Goal: Task Accomplishment & Management: Complete application form

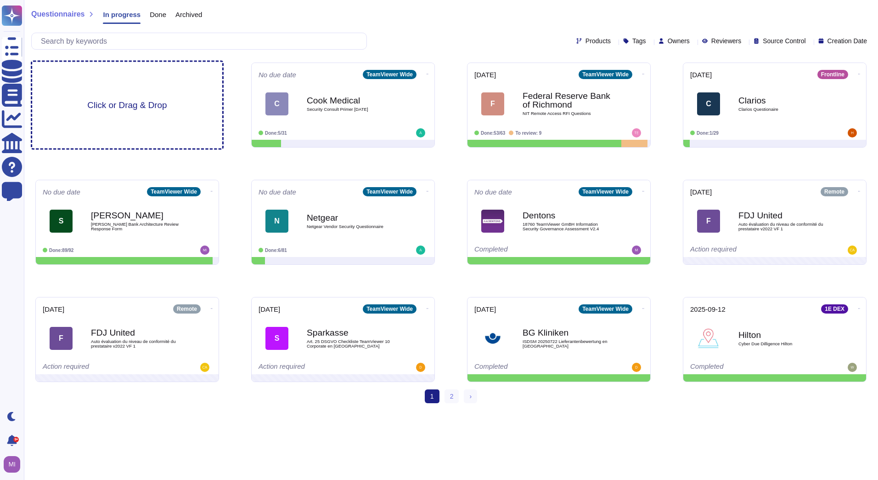
click at [167, 121] on div "Click or Drag & Drop" at bounding box center [127, 105] width 190 height 86
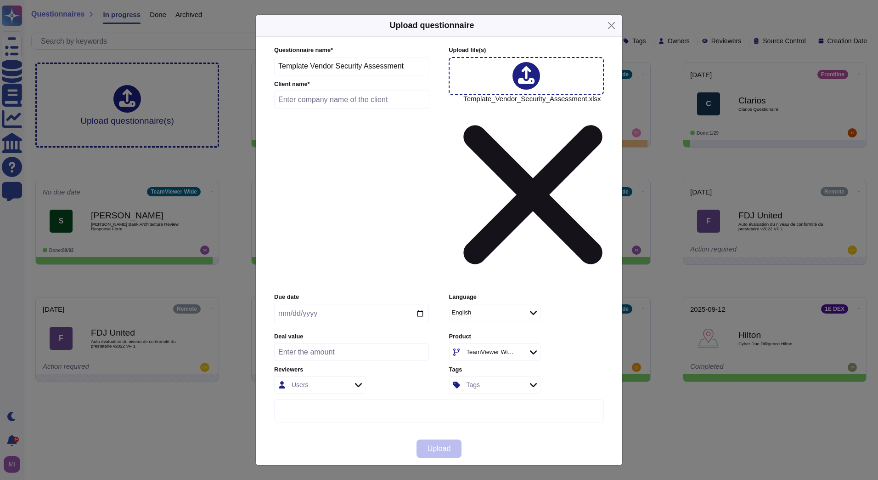
click at [352, 109] on input "text" at bounding box center [351, 99] width 155 height 18
type input "Zarminali"
click at [451, 445] on span "Upload" at bounding box center [439, 448] width 23 height 7
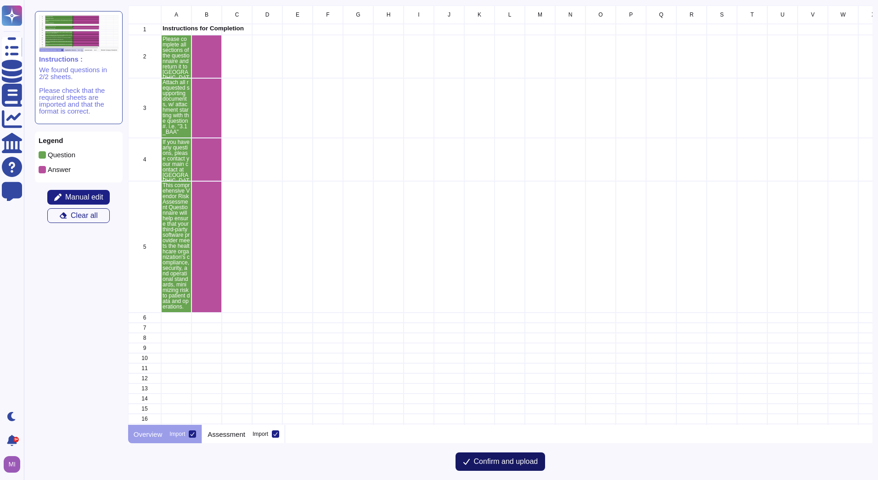
click at [495, 463] on span "Confirm and upload" at bounding box center [506, 461] width 64 height 7
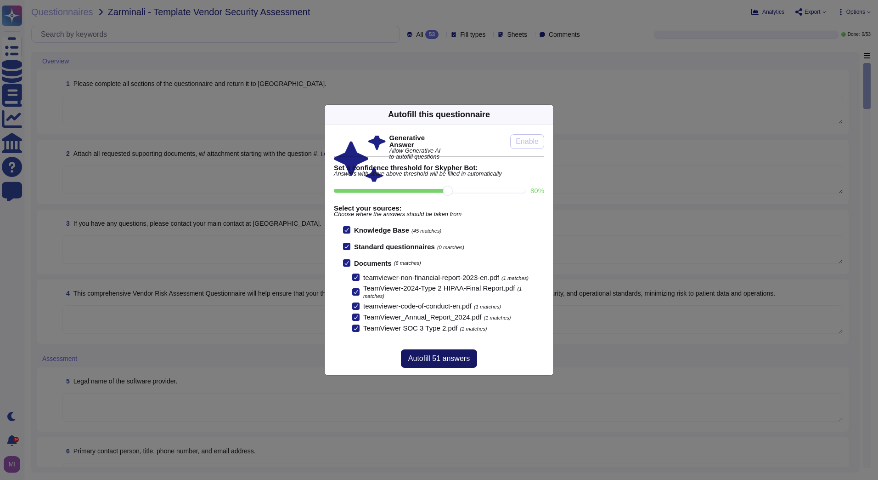
click at [442, 356] on span "Autofill 51 answers" at bounding box center [439, 358] width 62 height 7
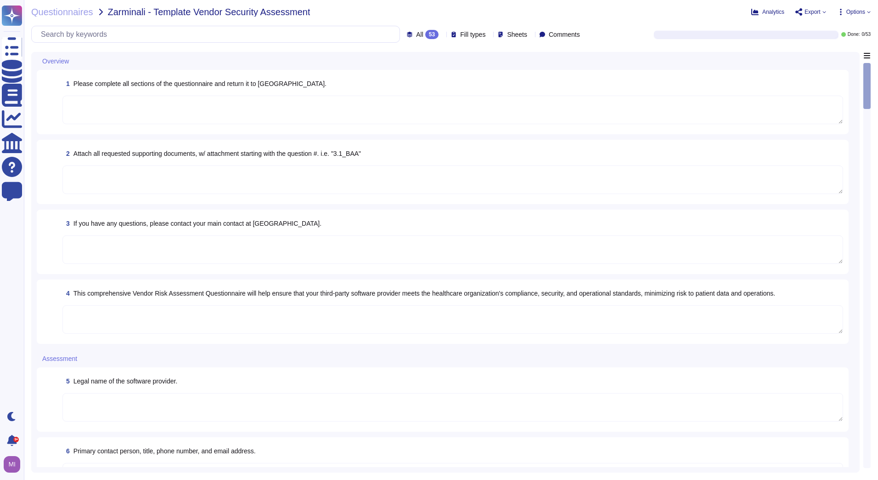
type textarea "The Security Team can be contacted via [EMAIL_ADDRESS][DOMAIN_NAME] or through …"
type textarea "TeamViewer respects the international standards for protecting human rights and…"
type textarea "Please contact your manager or reach out to the Compliance Office for feedback."
type textarea "As part of supplier evaluation TeamViewer has an 3rd party assessment partner. …"
type textarea "[GEOGRAPHIC_DATA]."
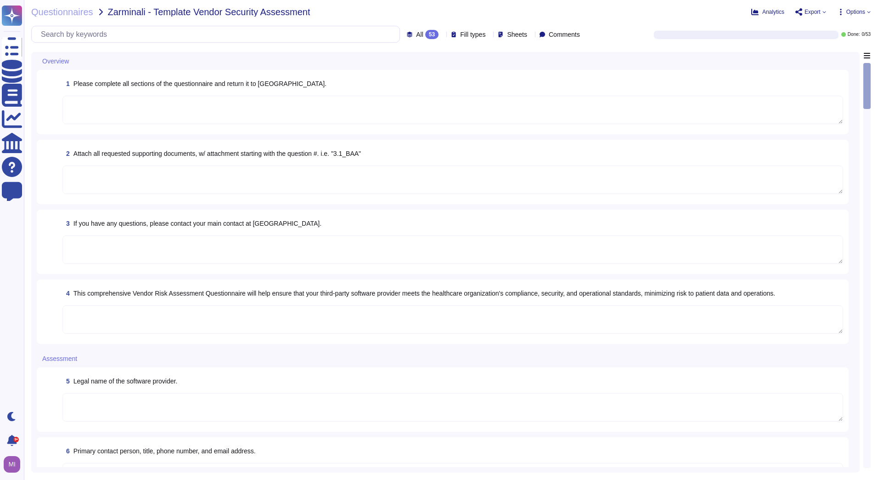
type textarea "The Security Team can be contacted via [EMAIL_ADDRESS][DOMAIN_NAME] or through …"
type textarea "As a global technology company, TeamViewer offers a cloud-based platform to con…"
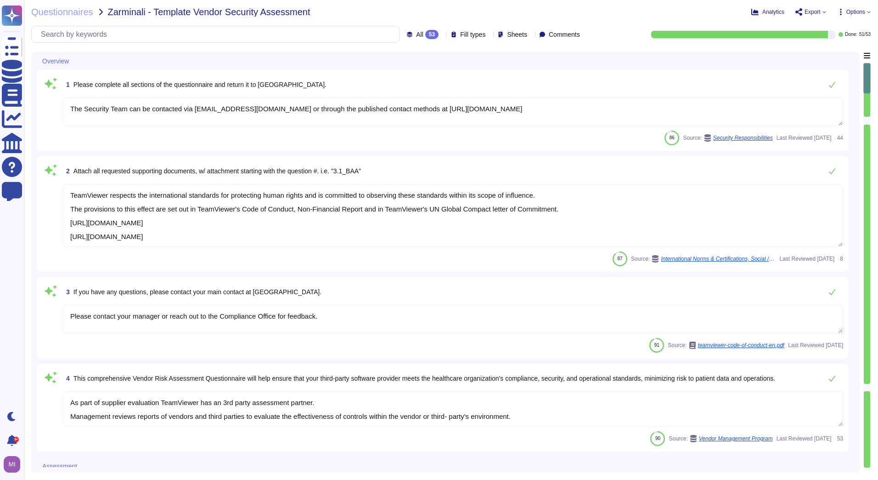
click at [442, 35] on icon at bounding box center [442, 35] width 0 height 0
click at [415, 77] on div "To do 2" at bounding box center [432, 81] width 74 height 10
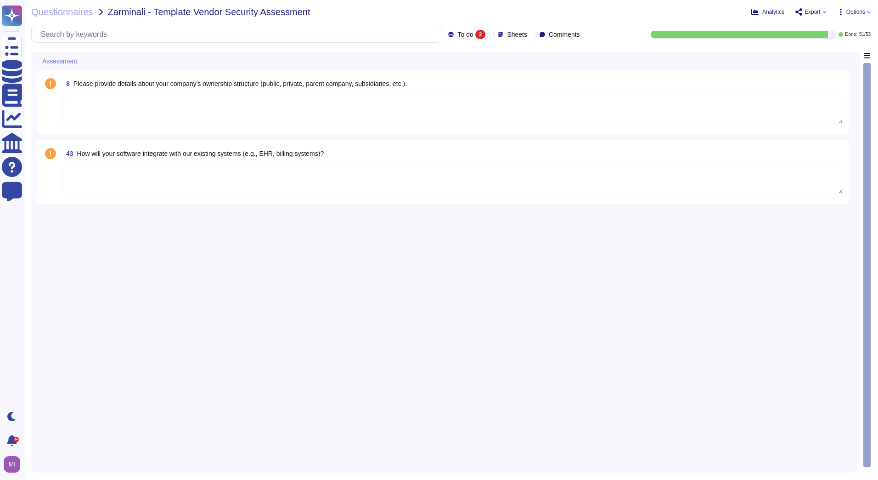
click at [237, 108] on textarea at bounding box center [452, 110] width 781 height 28
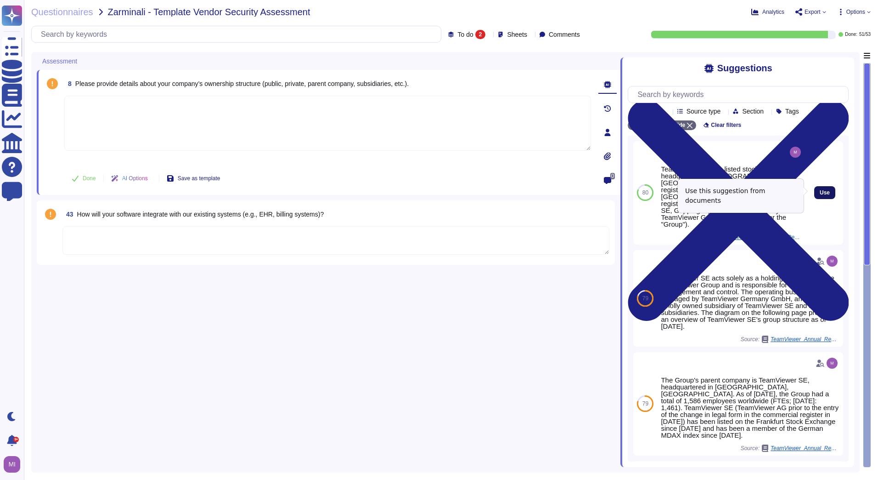
click at [820, 190] on span "Use" at bounding box center [825, 193] width 10 height 6
type textarea "TeamViewer SE is a listed stock corporation headquartered in [GEOGRAPHIC_DATA],…"
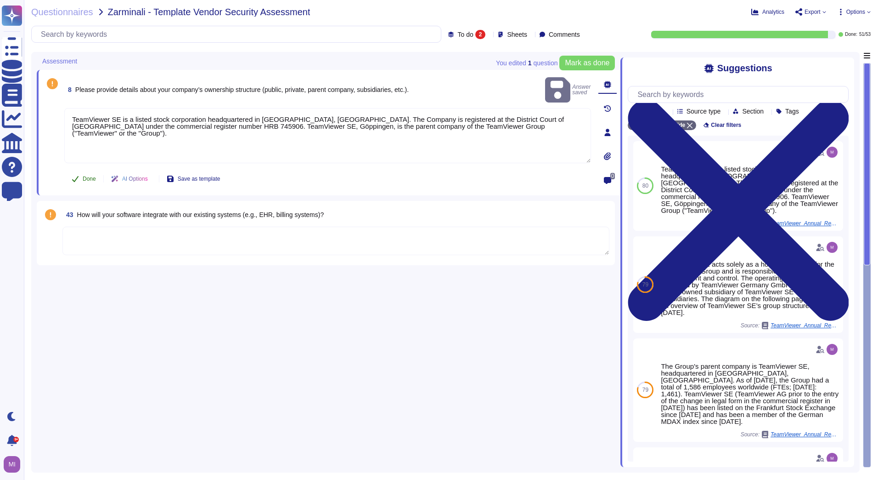
click at [87, 179] on span "Done" at bounding box center [89, 179] width 13 height 6
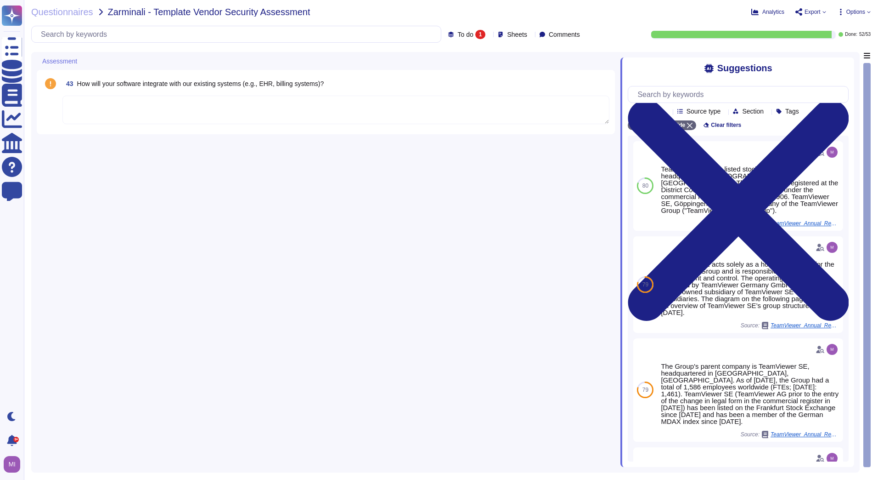
click at [103, 113] on textarea at bounding box center [335, 110] width 547 height 28
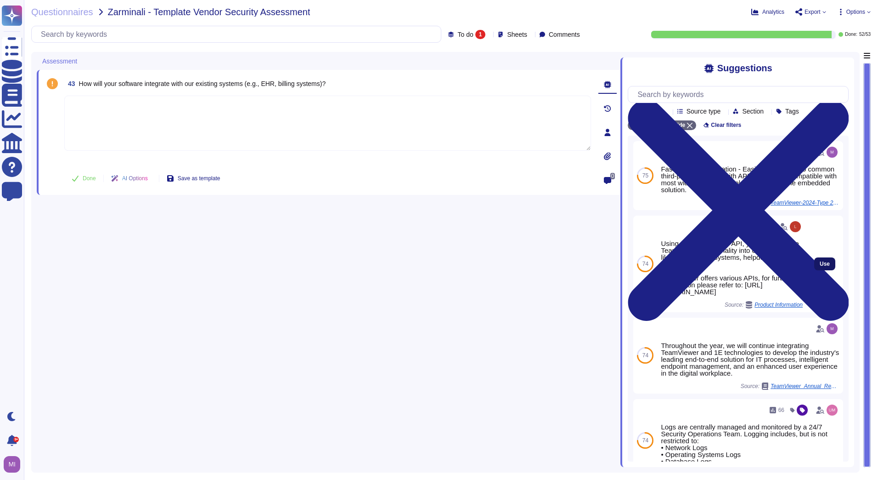
click at [820, 266] on span "Use" at bounding box center [825, 264] width 10 height 6
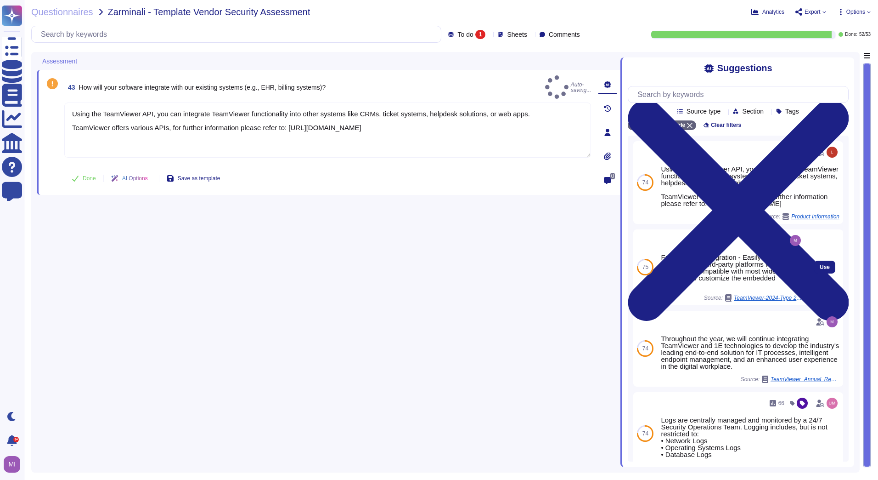
type textarea "Using the TeamViewer API, you can integrate TeamViewer functionality into other…"
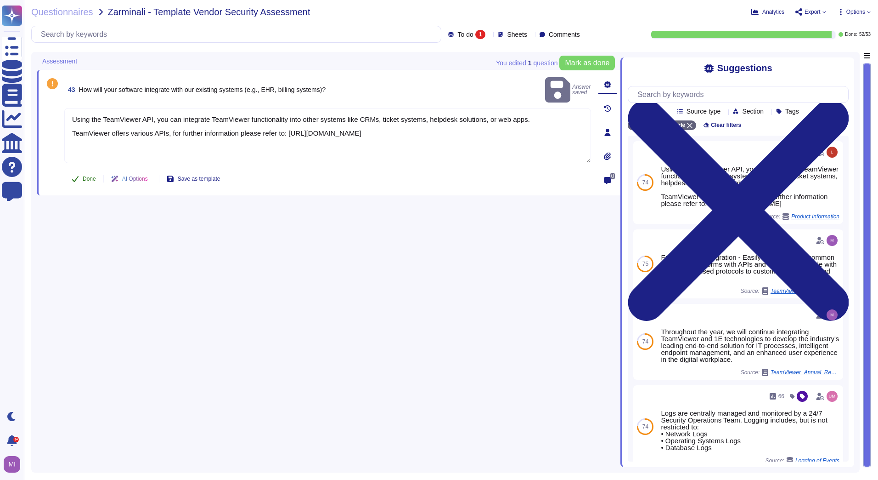
click at [90, 178] on span "Done" at bounding box center [89, 179] width 13 height 6
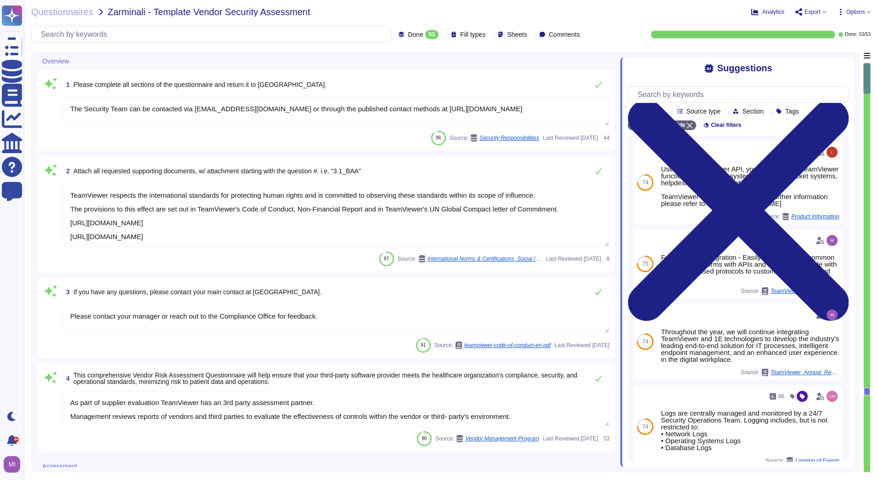
type textarea "The Security Team can be contacted via [EMAIL_ADDRESS][DOMAIN_NAME] or through …"
type textarea "TeamViewer respects the international standards for protecting human rights and…"
type textarea "Please contact your manager or reach out to the Compliance Office for feedback."
type textarea "As part of supplier evaluation TeamViewer has an 3rd party assessment partner. …"
type textarea "[GEOGRAPHIC_DATA]."
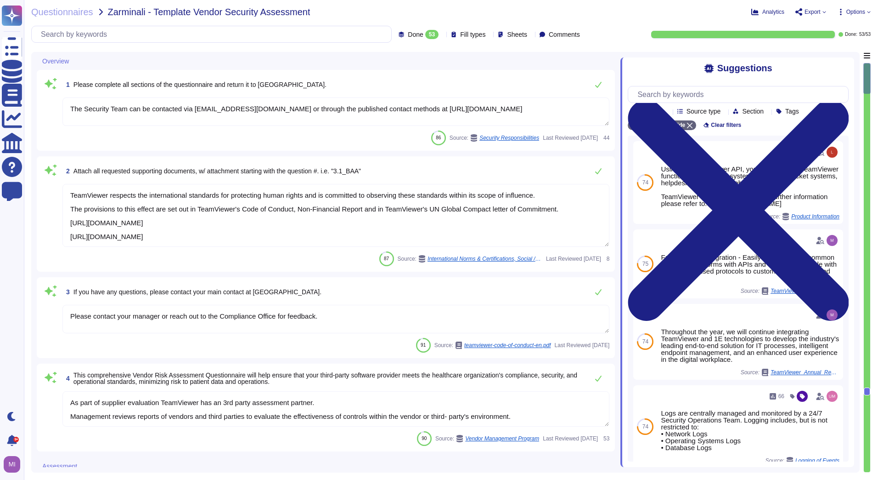
type textarea "The Security Team can be contacted via [EMAIL_ADDRESS][DOMAIN_NAME] or through …"
type textarea "As a global technology company, TeamViewer offers a cloud-based platform to con…"
drag, startPoint x: 576, startPoint y: 107, endPoint x: 74, endPoint y: 105, distance: 502.1
click at [74, 105] on textarea "The Security Team can be contacted via [EMAIL_ADDRESS][DOMAIN_NAME] or through …" at bounding box center [335, 111] width 547 height 28
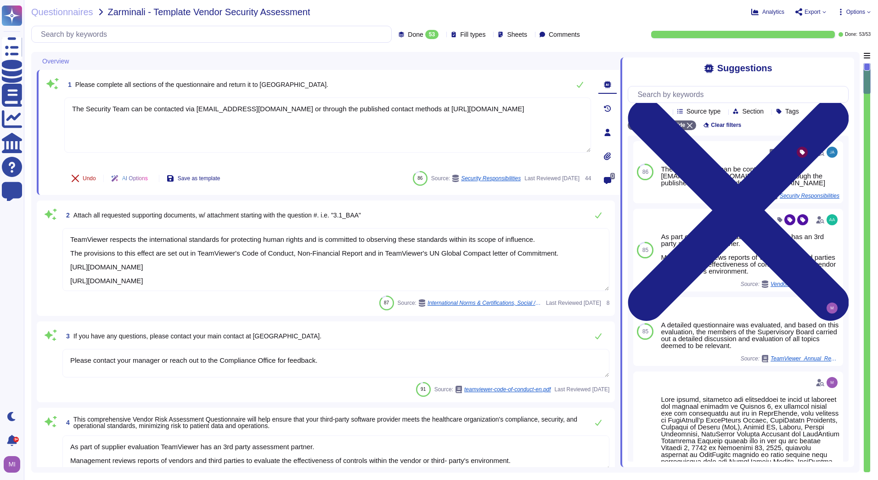
click at [78, 180] on icon at bounding box center [75, 178] width 7 height 7
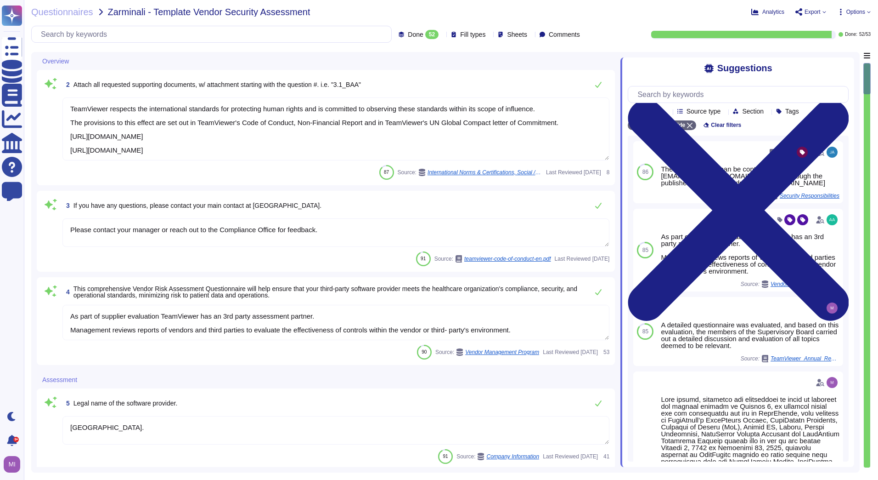
type textarea "TeamViewer SE is a listed stock corporation headquartered in [GEOGRAPHIC_DATA],…"
type textarea "TeamViewer respects the international standards for protecting human rights and…"
type textarea "Please contact your manager or reach out to the Compliance Office for feedback."
type textarea "As part of supplier evaluation TeamViewer has an 3rd party assessment partner. …"
type textarea "[GEOGRAPHIC_DATA]."
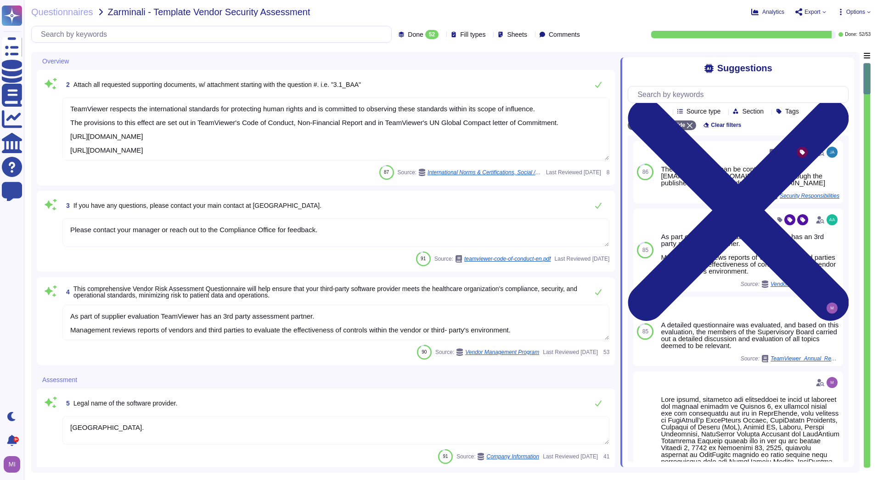
type textarea "The Security Team can be contacted via [EMAIL_ADDRESS][DOMAIN_NAME] or through …"
type textarea "As a global technology company, TeamViewer offers a cloud-based platform to con…"
click at [442, 35] on icon at bounding box center [442, 35] width 0 height 0
click at [418, 53] on div "All 53" at bounding box center [424, 58] width 74 height 10
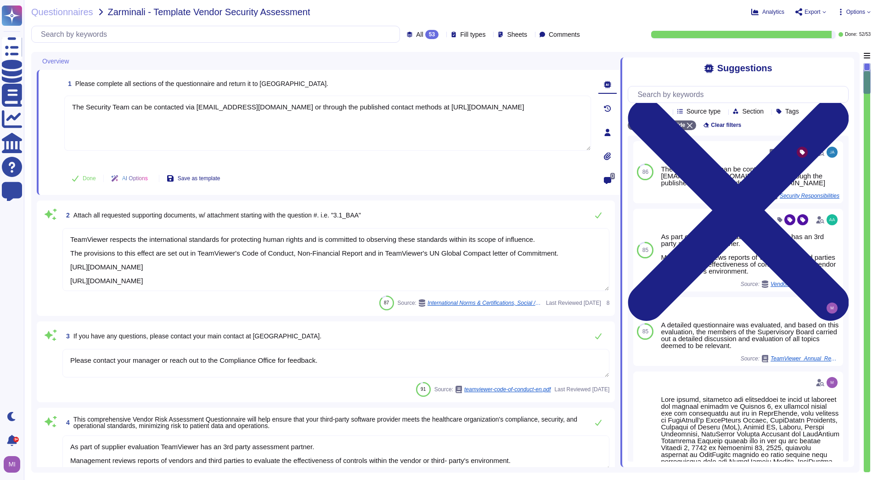
type textarea "The Security Team can be contacted via [EMAIL_ADDRESS][DOMAIN_NAME] or through …"
type textarea "TeamViewer respects the international standards for protecting human rights and…"
type textarea "Please contact your manager or reach out to the Compliance Office for feedback."
type textarea "As part of supplier evaluation TeamViewer has an 3rd party assessment partner. …"
type textarea "[GEOGRAPHIC_DATA]."
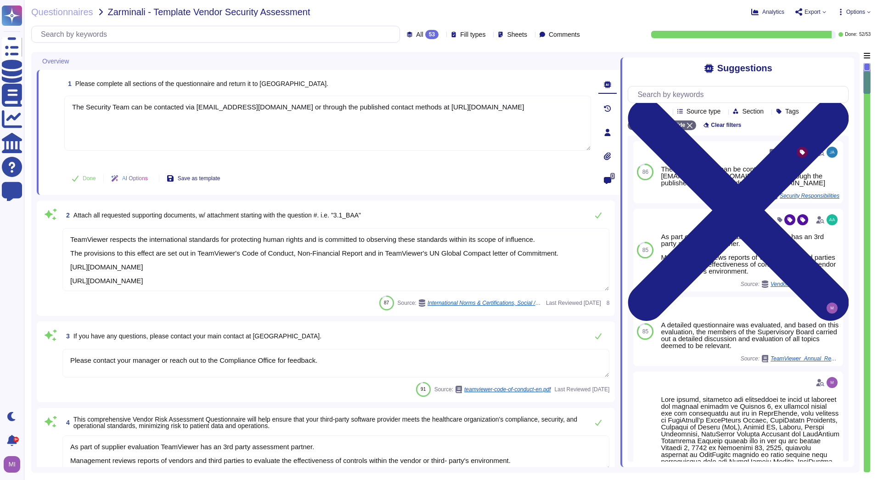
type textarea "The Security Team can be contacted via [EMAIL_ADDRESS][DOMAIN_NAME] or through …"
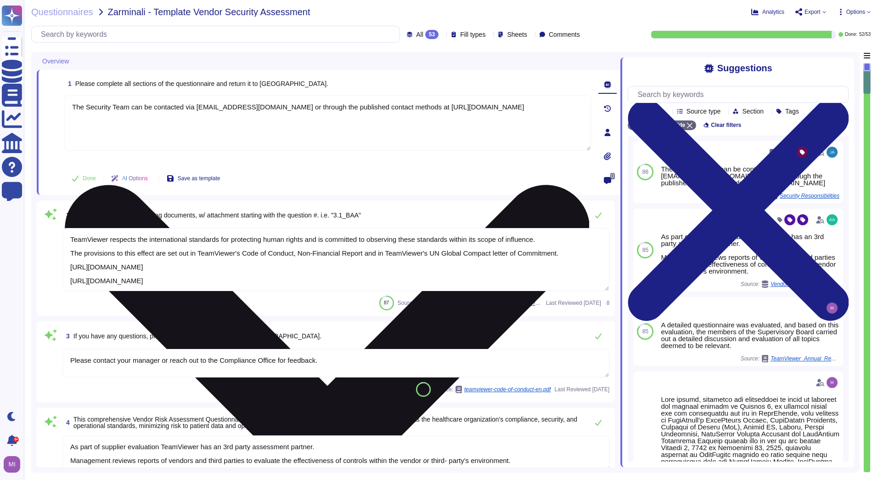
drag, startPoint x: 573, startPoint y: 108, endPoint x: 84, endPoint y: 96, distance: 489.4
click at [85, 96] on textarea "The Security Team can be contacted via [EMAIL_ADDRESS][DOMAIN_NAME] or through …" at bounding box center [327, 123] width 527 height 55
type textarea "T"
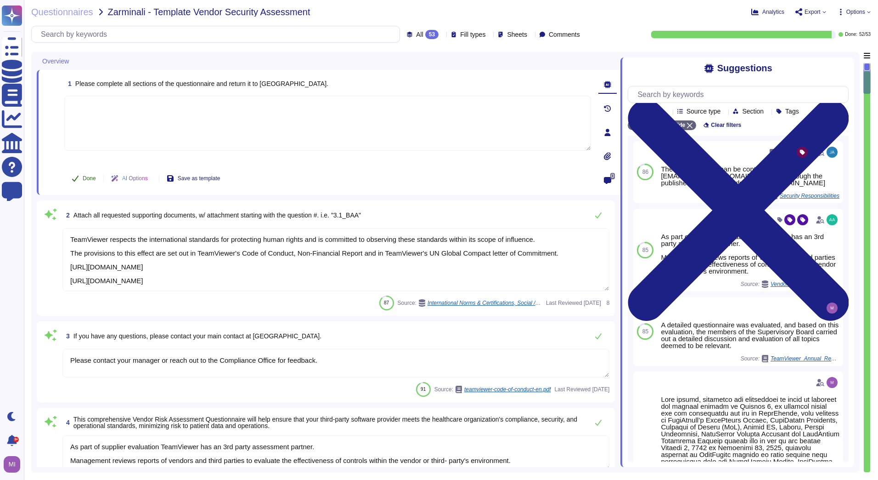
click at [77, 180] on icon at bounding box center [75, 178] width 7 height 7
drag, startPoint x: 584, startPoint y: 284, endPoint x: 73, endPoint y: 236, distance: 513.1
click at [73, 236] on textarea "TeamViewer respects the international standards for protecting human rights and…" at bounding box center [335, 259] width 547 height 63
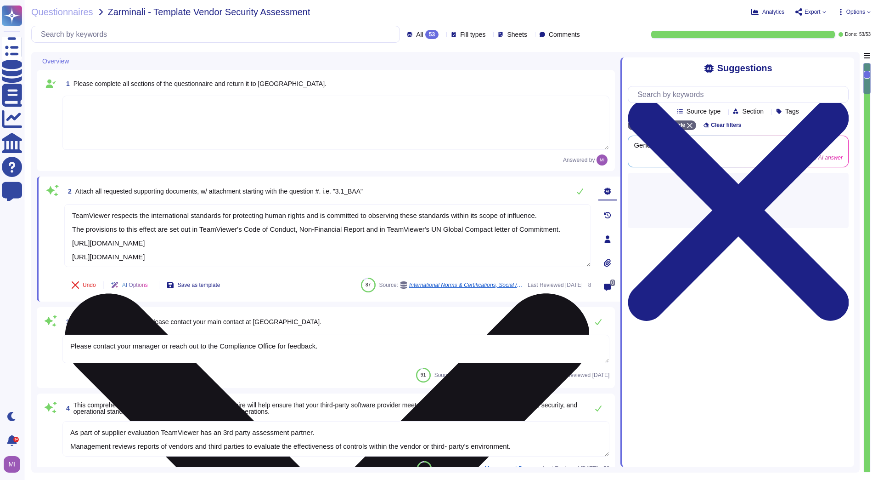
type textarea "As a global technology company, TeamViewer offers a cloud-based platform to con…"
type textarea "T"
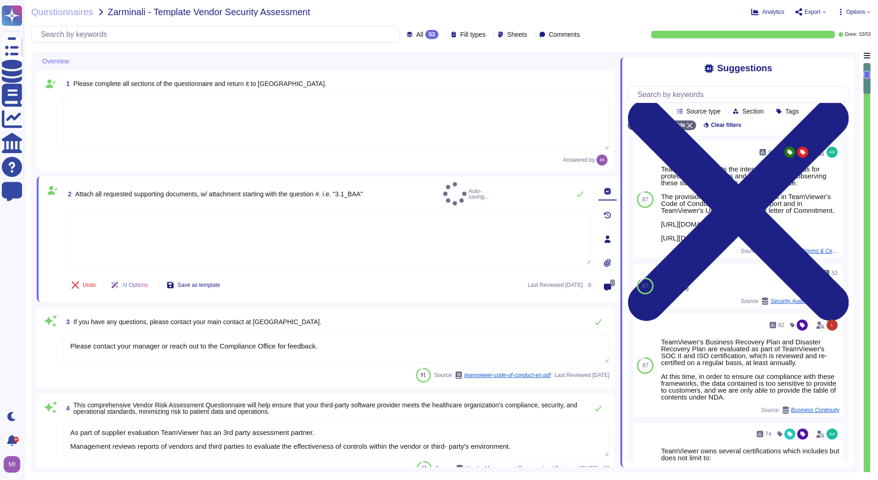
click at [45, 257] on span at bounding box center [52, 239] width 17 height 61
click at [354, 316] on div "3 If you have any questions, please contact your main contact at [GEOGRAPHIC_DA…" at bounding box center [335, 322] width 547 height 18
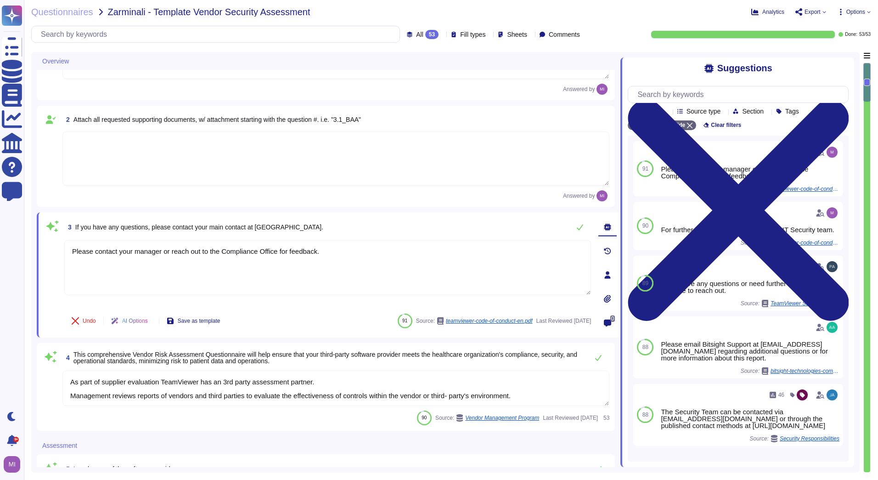
scroll to position [92, 0]
type textarea "As a global technology company, TeamViewer offers a cloud-based platform to con…"
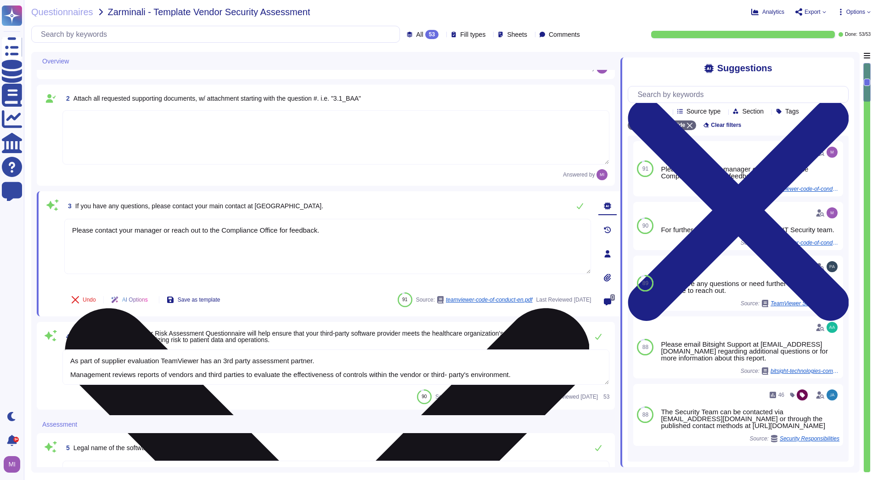
drag, startPoint x: 330, startPoint y: 232, endPoint x: 68, endPoint y: 229, distance: 262.3
click at [68, 229] on textarea "Please contact your manager or reach out to the Compliance Office for feedback." at bounding box center [327, 246] width 527 height 55
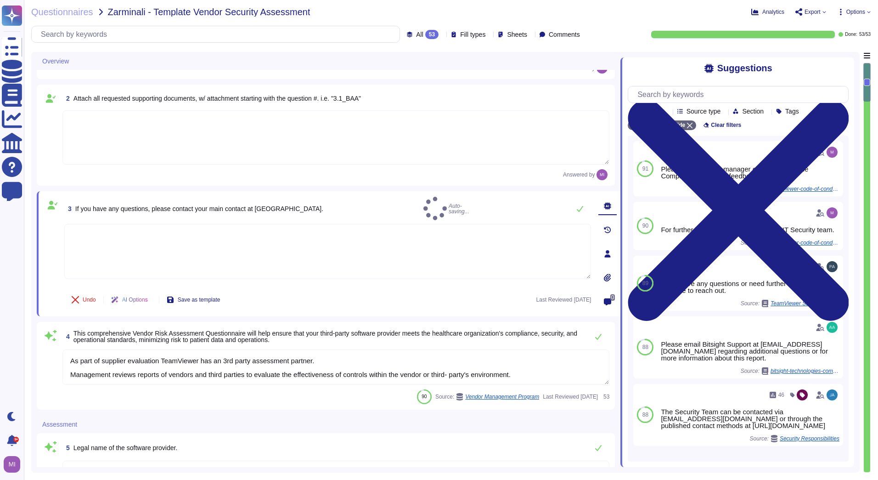
click at [33, 311] on div "Overview 1 Please complete all sections of the questionnaire and return it to […" at bounding box center [445, 262] width 829 height 420
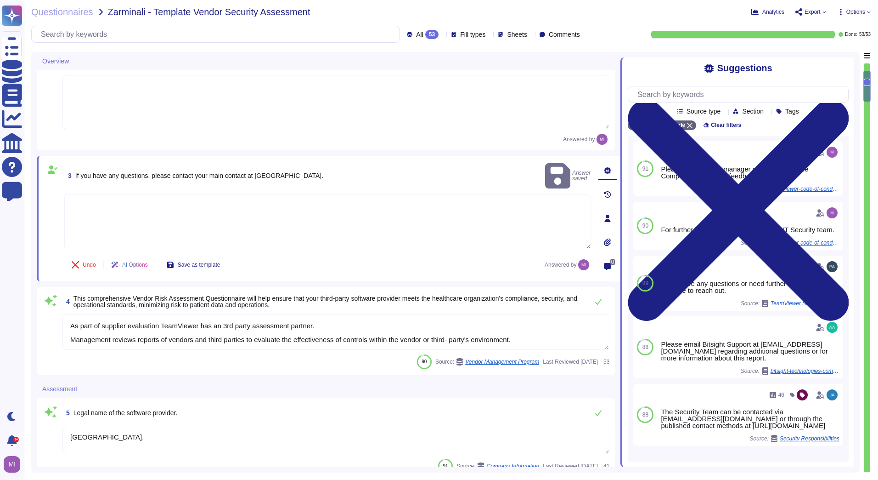
type textarea "TeamViewer SE is a listed stock corporation headquartered in [GEOGRAPHIC_DATA],…"
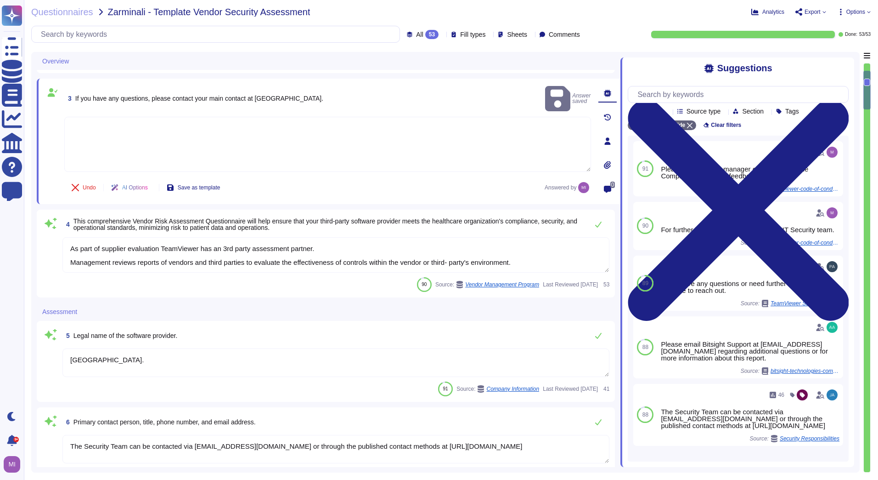
type textarea "Primary software used to provide TeamViewer Engage, TeamViewer Classroom, Inter…"
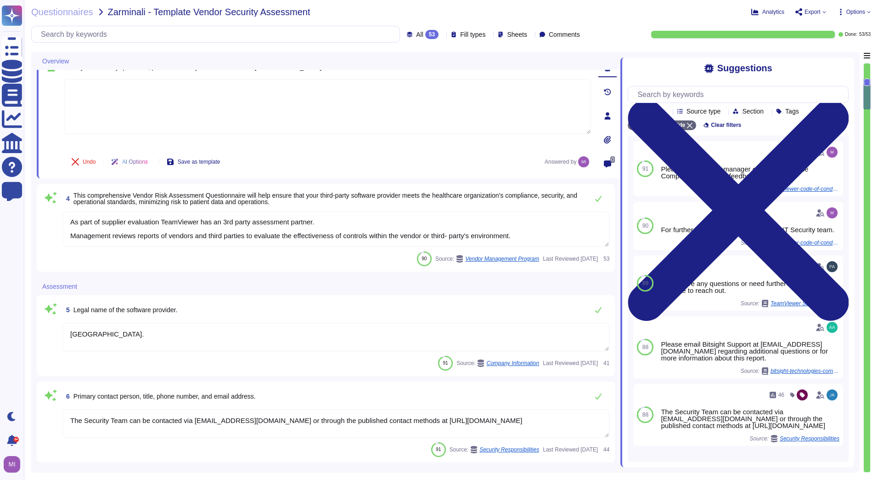
scroll to position [0, 0]
drag, startPoint x: 528, startPoint y: 238, endPoint x: 51, endPoint y: 220, distance: 476.7
click at [51, 220] on div "4 This comprehensive Vendor Risk Assessment Questionnaire will help ensure that…" at bounding box center [325, 227] width 567 height 77
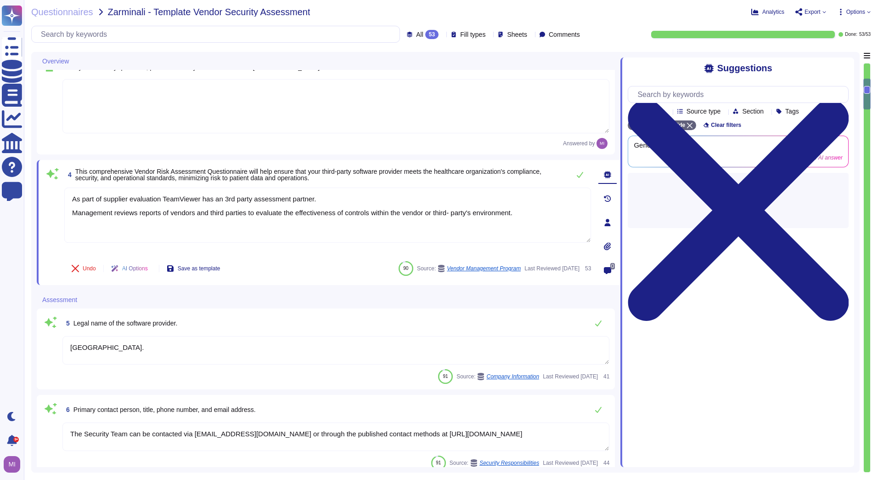
type textarea "Primary software used to provide TeamViewer Engage, TeamViewer Classroom, Inter…"
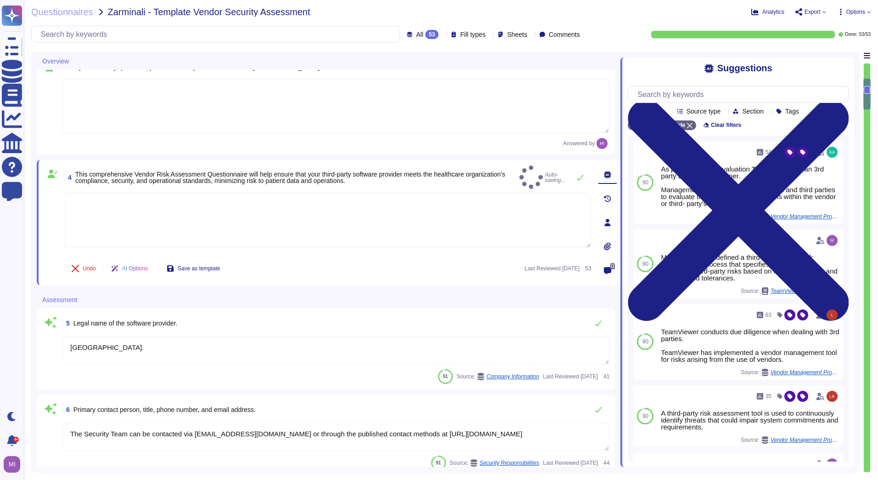
click at [29, 289] on div "Questionnaires Zarminali - Template Vendor Security Assessment Analytics Export…" at bounding box center [451, 240] width 854 height 480
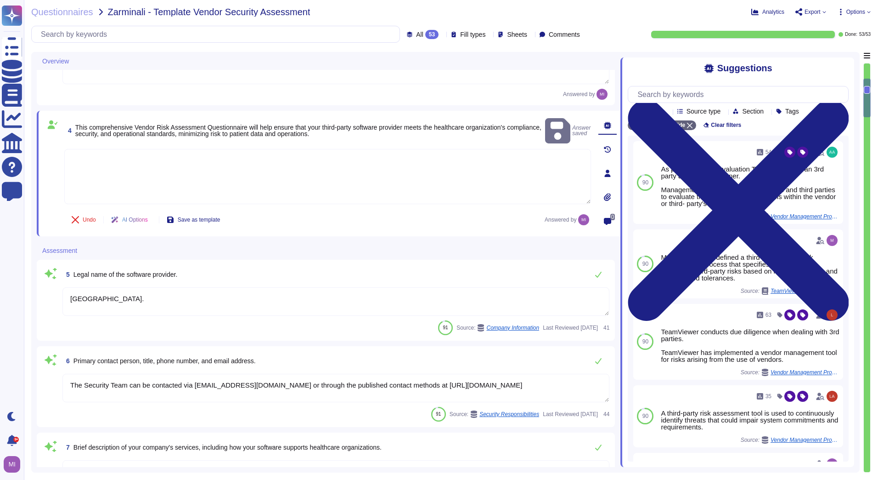
type textarea "For more information, please have a look at TeamViewer's subprocesor list ([URL…"
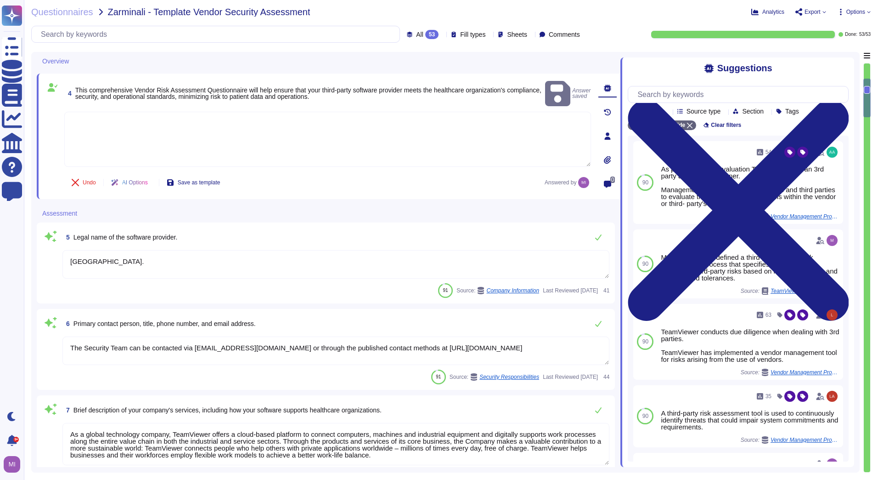
scroll to position [322, 0]
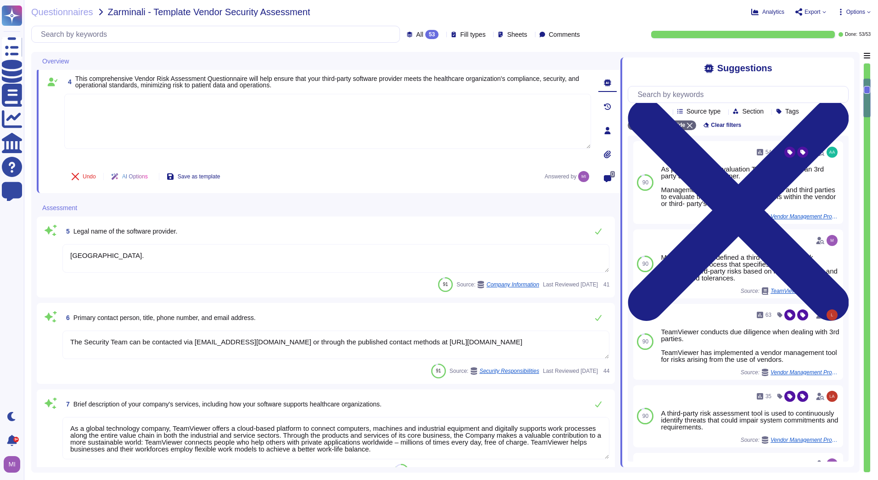
click at [133, 260] on textarea "[GEOGRAPHIC_DATA]." at bounding box center [335, 258] width 547 height 28
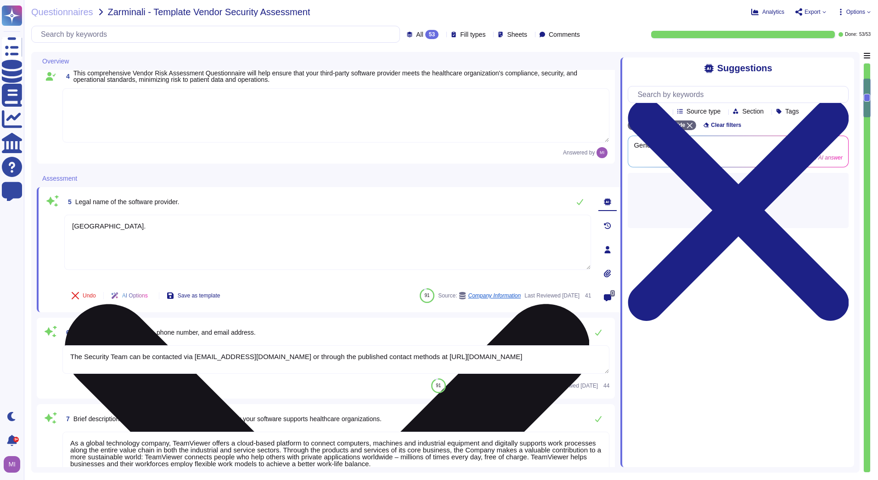
type textarea "For more information, please have a look at TeamViewer's subprocesor list ([URL…"
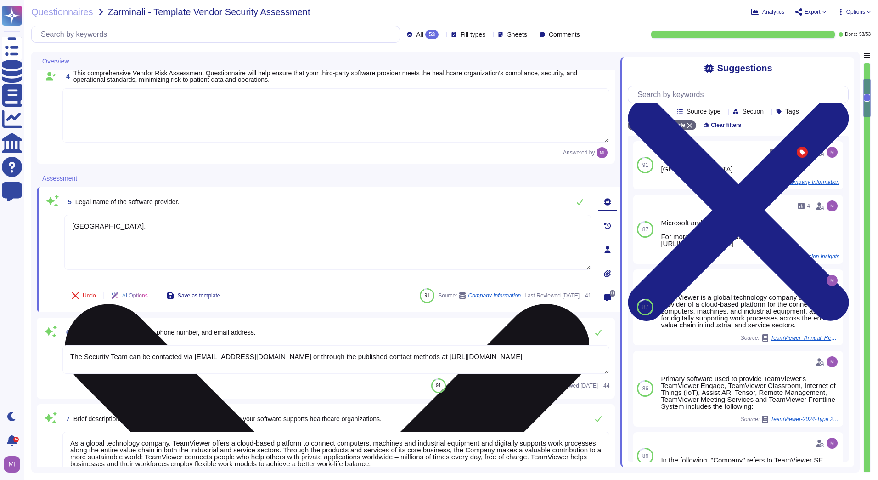
drag, startPoint x: 111, startPoint y: 231, endPoint x: 72, endPoint y: 230, distance: 39.5
click at [72, 230] on textarea "[GEOGRAPHIC_DATA]." at bounding box center [327, 242] width 527 height 55
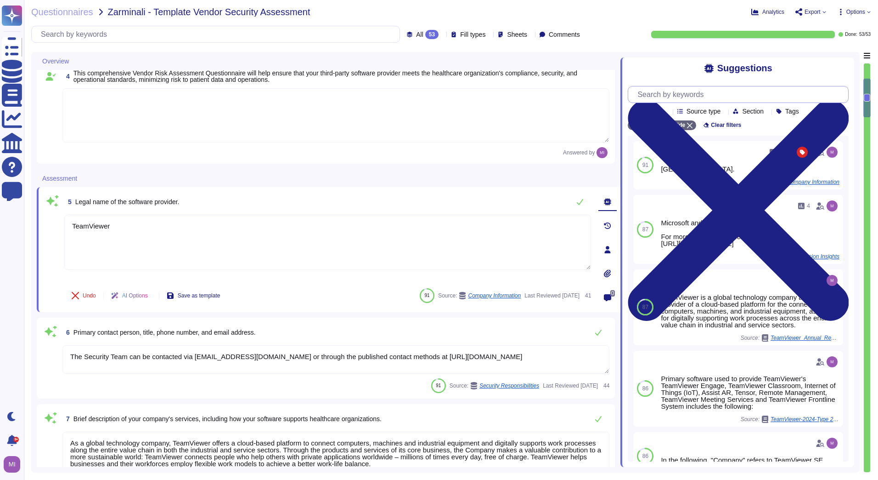
type textarea "TeamViewer"
click at [699, 101] on input "text" at bounding box center [740, 94] width 215 height 16
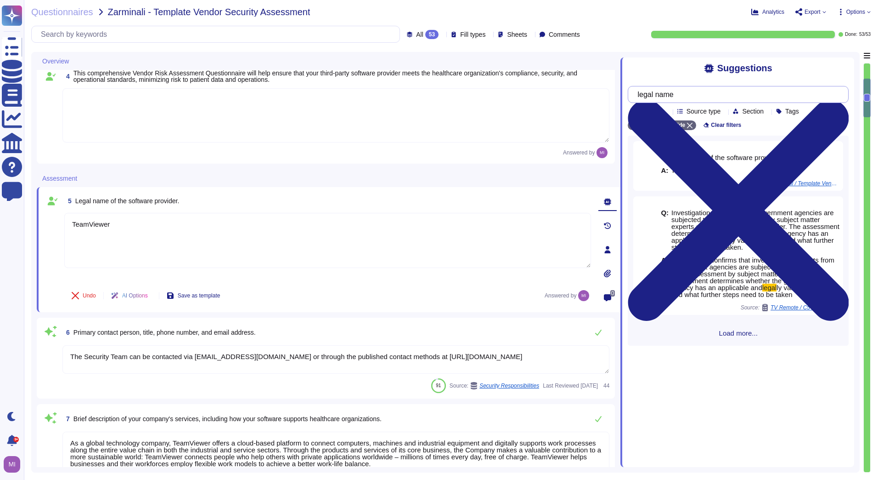
type input "legal name"
click at [33, 312] on div "Overview 2 Attach all requested supporting documents, w/ attachment starting wi…" at bounding box center [445, 262] width 829 height 420
click at [125, 375] on div "6 Primary contact person, title, phone number, and email address. The Security …" at bounding box center [325, 358] width 567 height 70
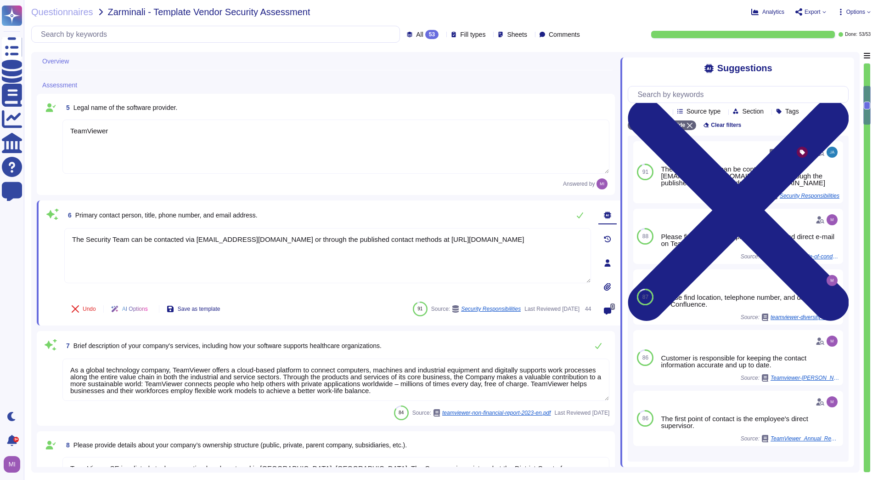
scroll to position [413, 0]
type textarea "TeamViewer is a SaaS solution reachable 24/7/365. Uptime guarantee and response…"
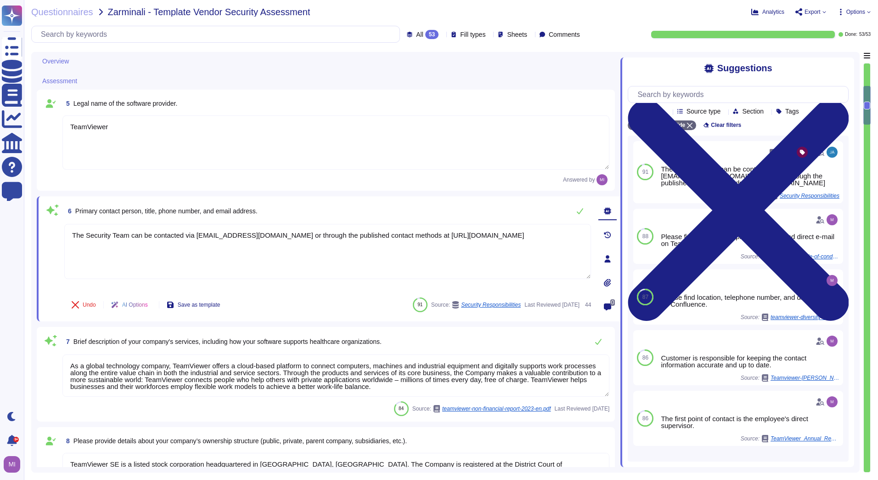
drag, startPoint x: 579, startPoint y: 235, endPoint x: 43, endPoint y: 231, distance: 536.1
click at [43, 231] on div "6 Primary contact person, title, phone number, and email address. The Security …" at bounding box center [329, 258] width 584 height 125
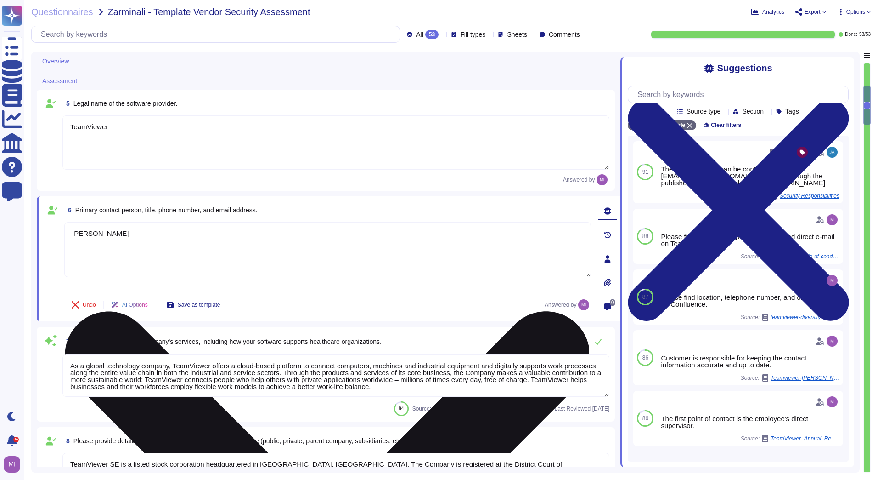
click at [179, 247] on textarea "[PERSON_NAME]" at bounding box center [327, 249] width 527 height 55
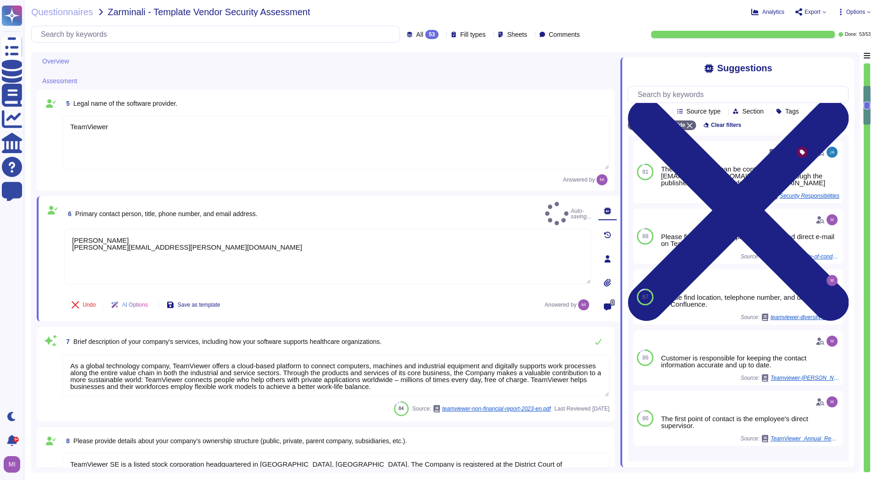
type textarea "[PERSON_NAME] [PERSON_NAME][EMAIL_ADDRESS][PERSON_NAME][DOMAIN_NAME]"
click at [34, 320] on div "Overview 3 If you have any questions, please contact your main contact at [GEOG…" at bounding box center [445, 262] width 829 height 420
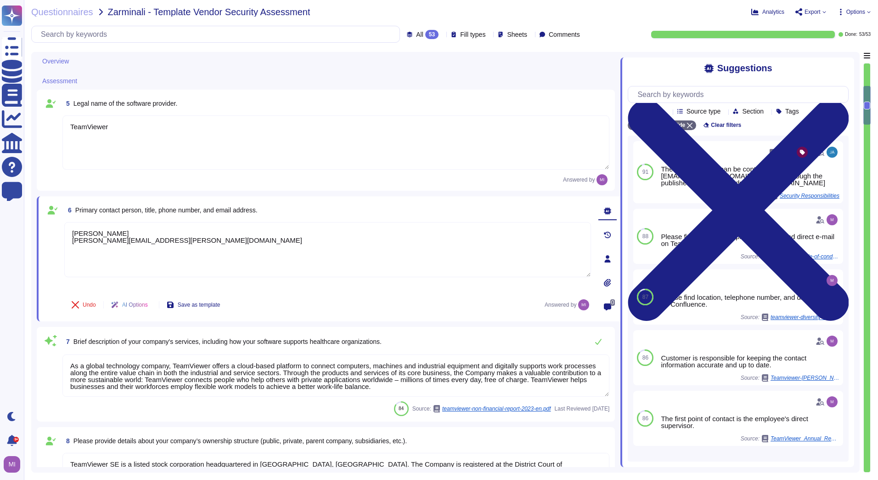
click at [44, 358] on span at bounding box center [50, 375] width 17 height 43
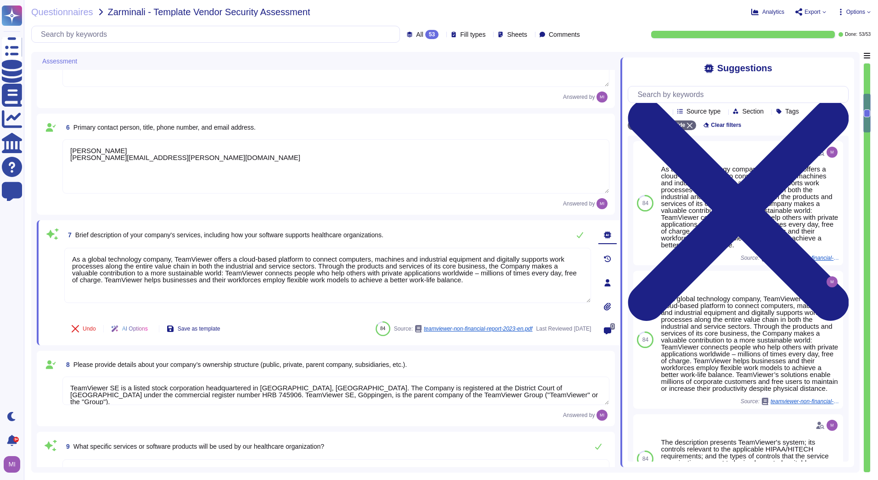
type textarea "TeamViewer is a SaaS solution reachable 24/7/365. Uptime guarantee and response…"
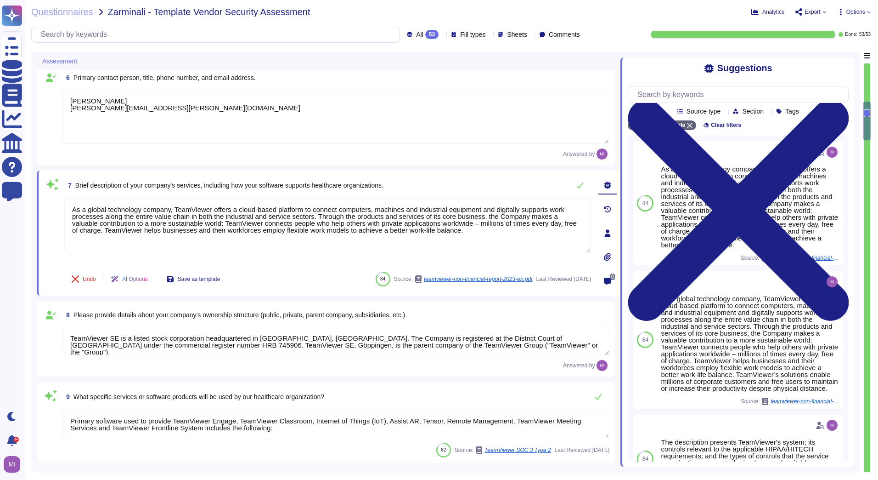
scroll to position [597, 0]
type textarea "Incidents or abnormalities should be addressed to TeamViewer IT Security withou…"
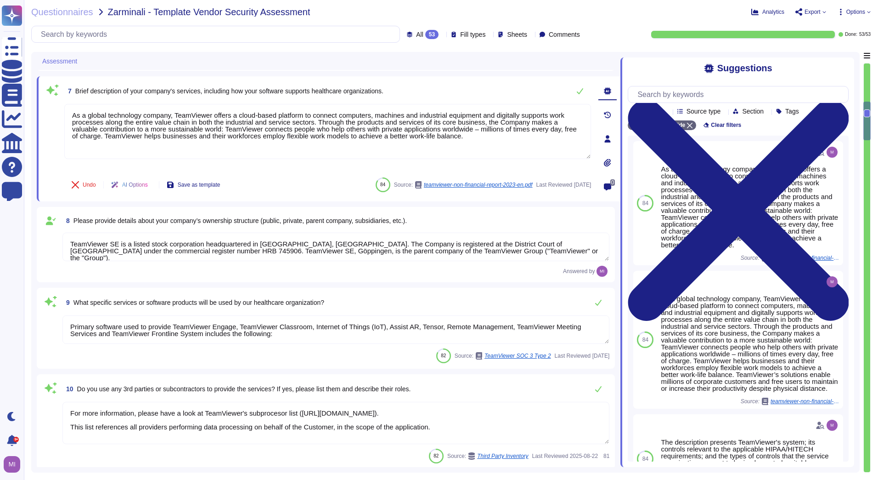
type textarea "The data protection principles are documented and implemented as stated in the …"
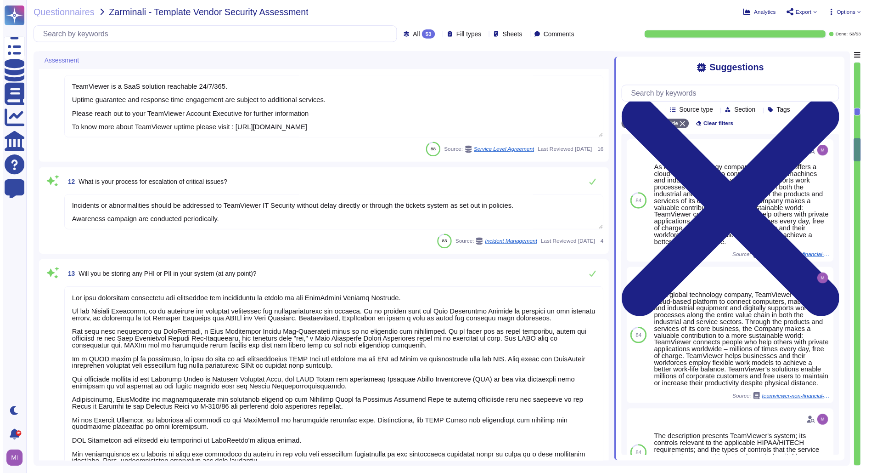
scroll to position [1057, 0]
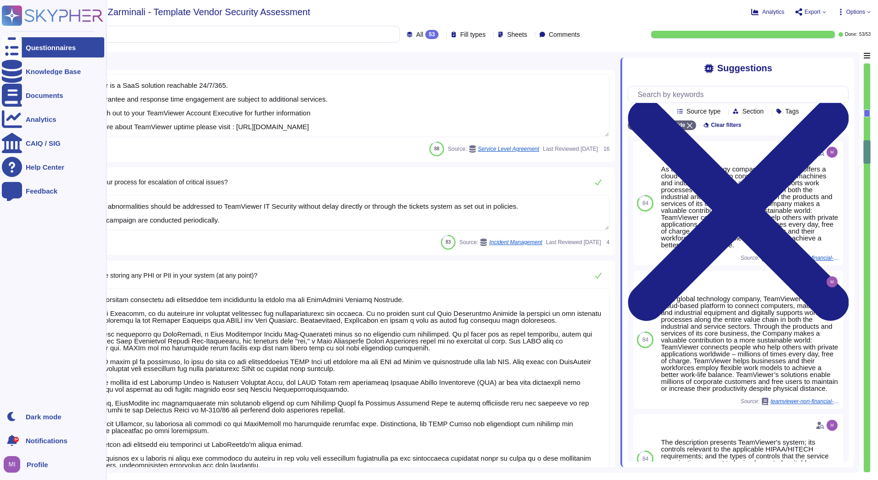
click at [38, 42] on div "Questionnaires" at bounding box center [53, 47] width 102 height 20
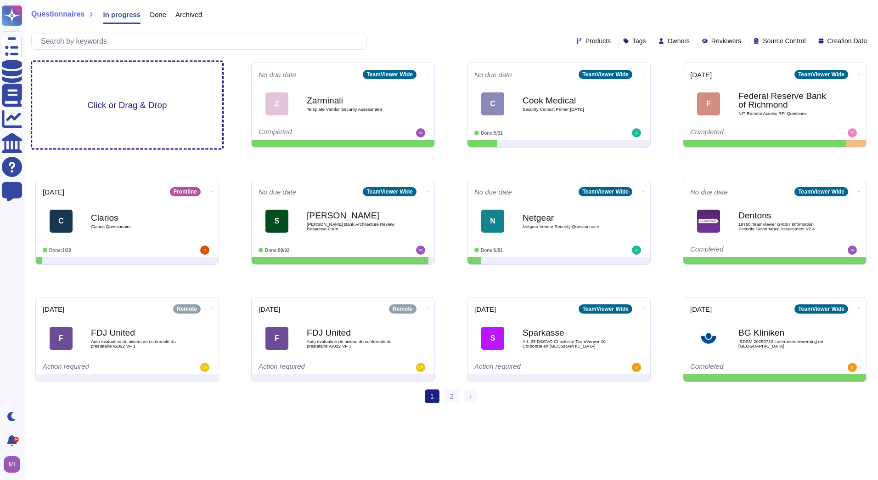
click at [170, 118] on div "Click or Drag & Drop" at bounding box center [127, 105] width 190 height 86
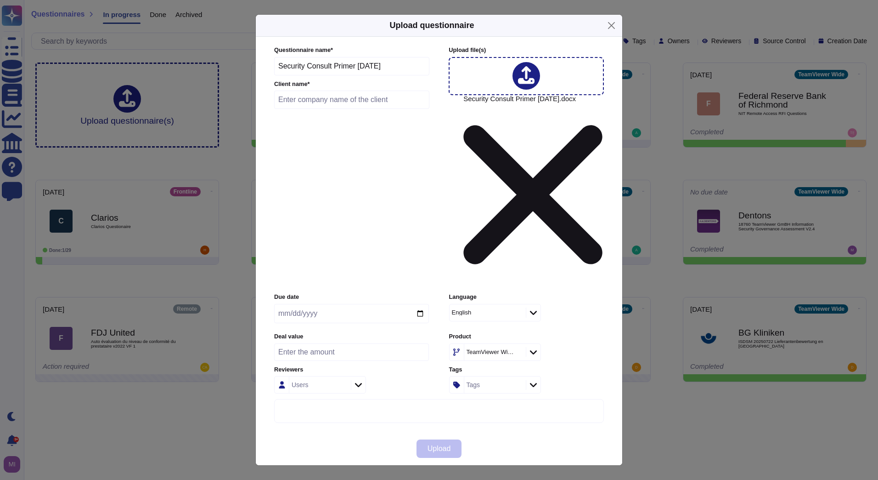
click at [532, 347] on icon at bounding box center [533, 351] width 7 height 9
click at [517, 314] on div "Remote" at bounding box center [510, 315] width 96 height 8
click at [330, 109] on input "text" at bounding box center [351, 99] width 155 height 18
click at [334, 109] on input "text" at bounding box center [351, 99] width 155 height 18
type input "Cook Medical"
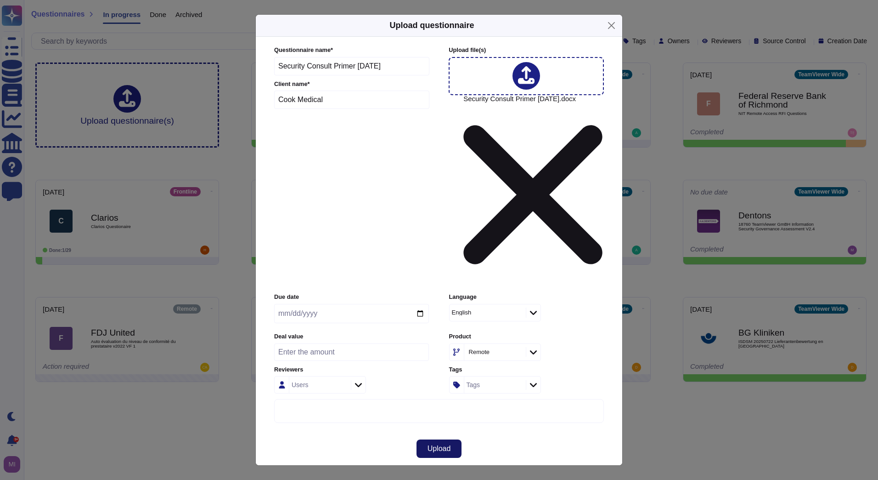
click at [444, 445] on span "Upload" at bounding box center [439, 448] width 23 height 7
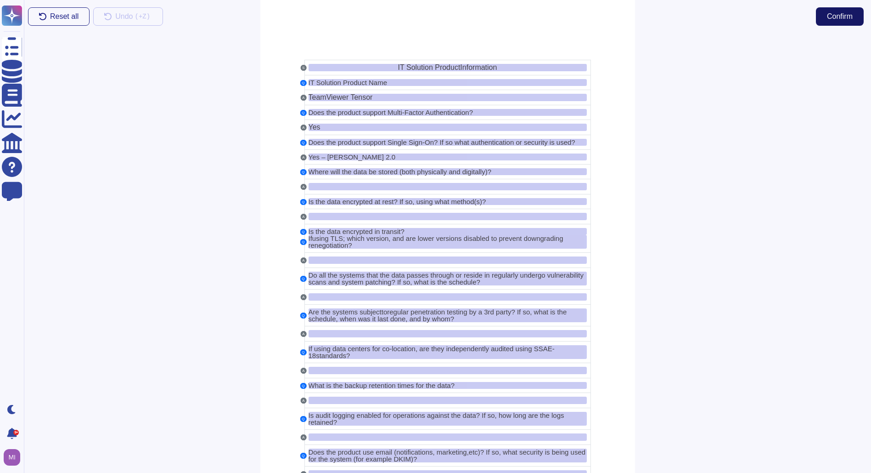
click at [847, 16] on span "Confirm" at bounding box center [840, 16] width 26 height 7
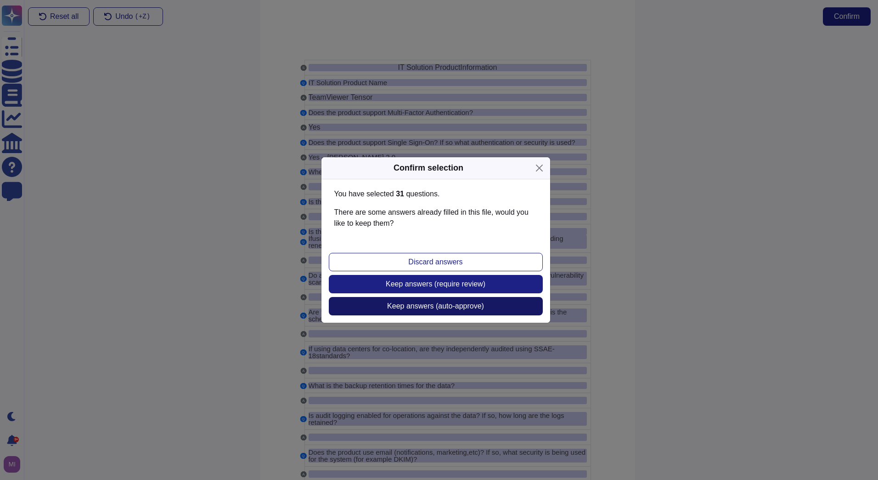
click at [420, 305] on span "Keep answers (auto-approve)" at bounding box center [435, 305] width 97 height 7
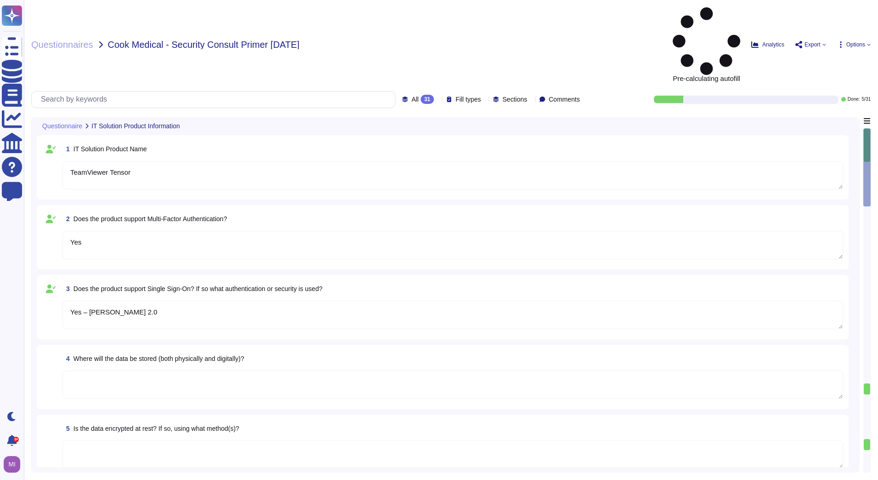
type textarea "TeamViewer Tensor"
type textarea "Yes"
type textarea "Yes – [PERSON_NAME] 2.0"
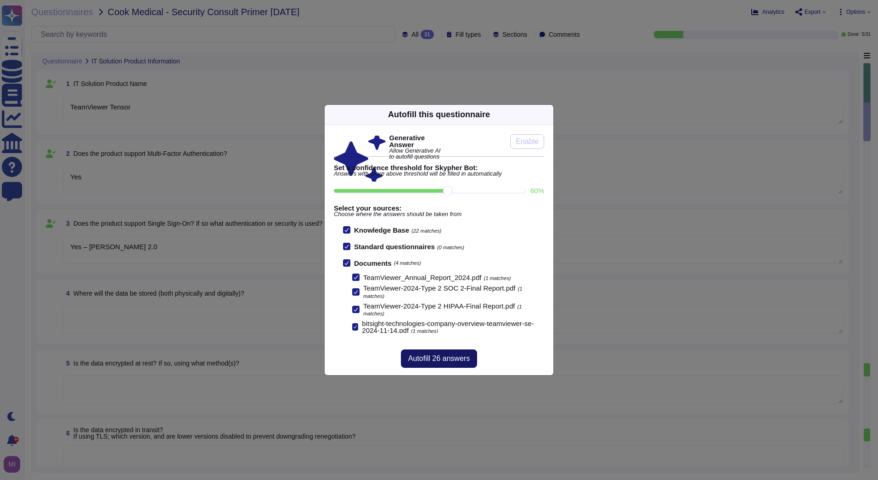
click at [452, 358] on span "Autofill 26 answers" at bounding box center [439, 358] width 62 height 7
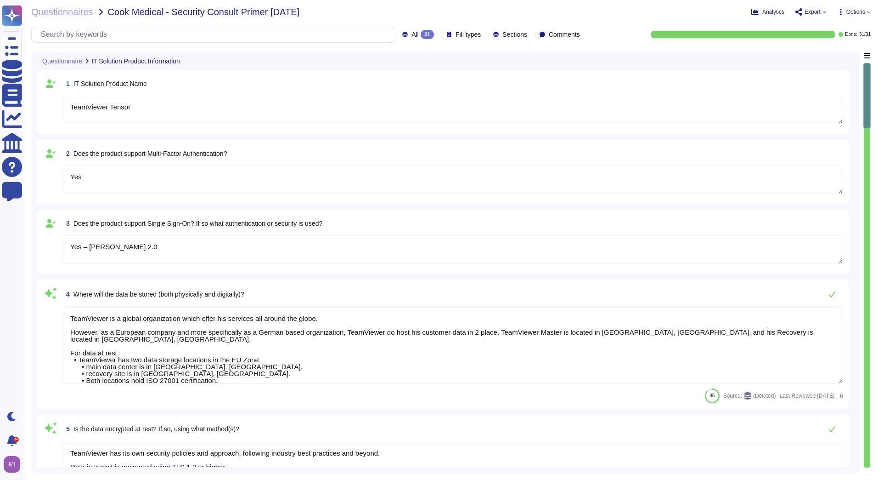
type textarea "TeamViewer is a global organization which offer his services all around the glo…"
type textarea "TeamViewer has its own security policies and approach, following industry best …"
type textarea "All communications between network and interface are encrypted. Depending on th…"
type textarea "Vulnerability scans are performed daily on the environment to identify control …"
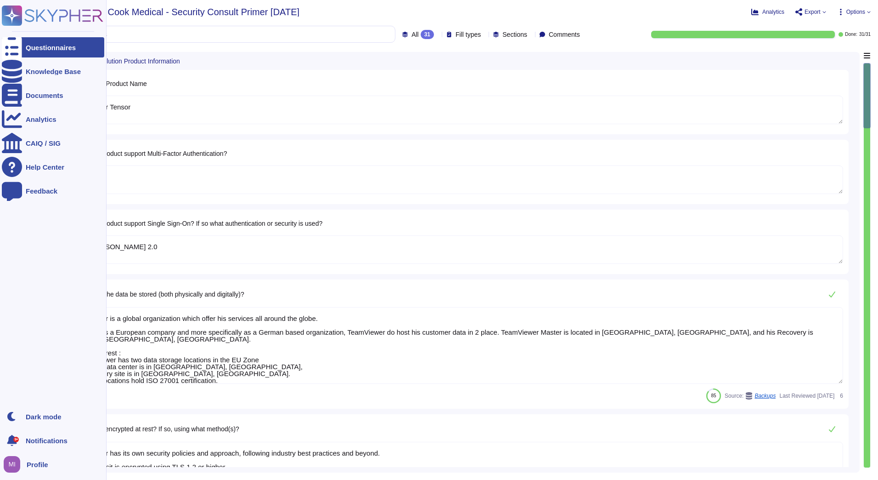
click at [41, 43] on div "Questionnaires" at bounding box center [53, 47] width 102 height 20
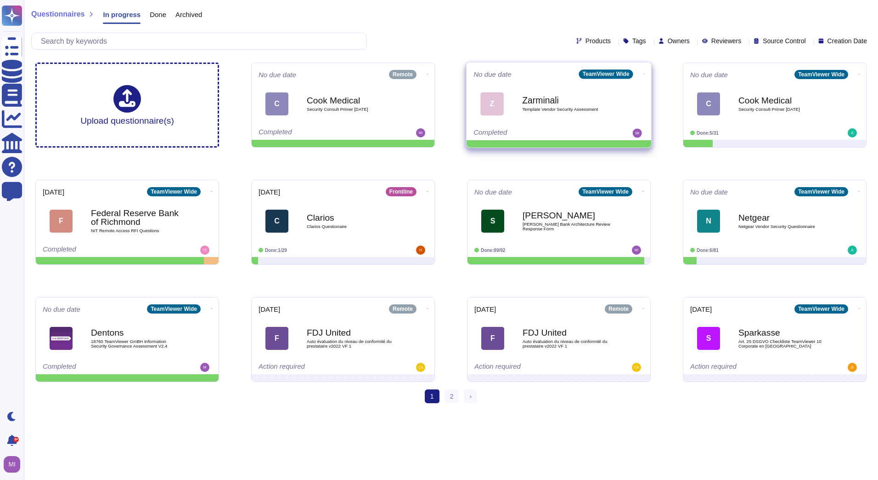
click at [563, 111] on span "Template Vendor Security Assessment" at bounding box center [568, 109] width 93 height 5
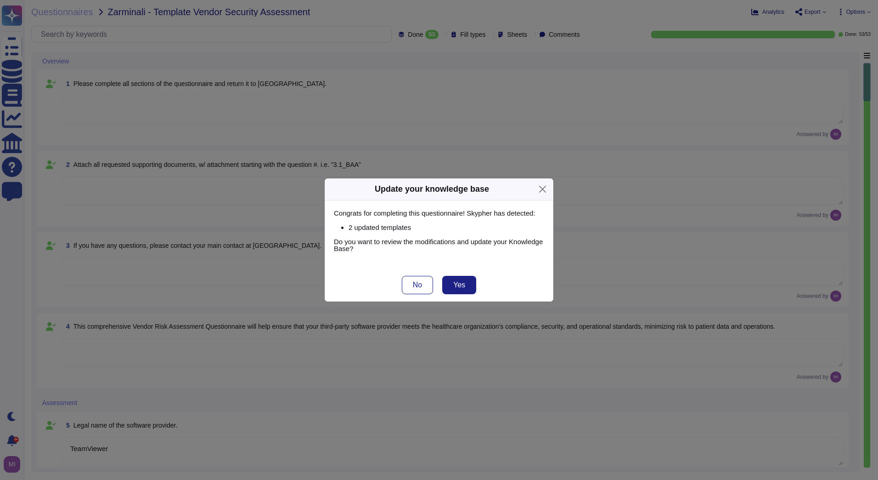
type textarea "TeamViewer"
type textarea "[PERSON_NAME] [PERSON_NAME][EMAIL_ADDRESS][PERSON_NAME][DOMAIN_NAME]"
type textarea "As a global technology company, TeamViewer offers a cloud-based platform to con…"
type textarea "TeamViewer SE is a listed stock corporation headquartered in [GEOGRAPHIC_DATA],…"
click at [418, 278] on button "No" at bounding box center [417, 285] width 31 height 18
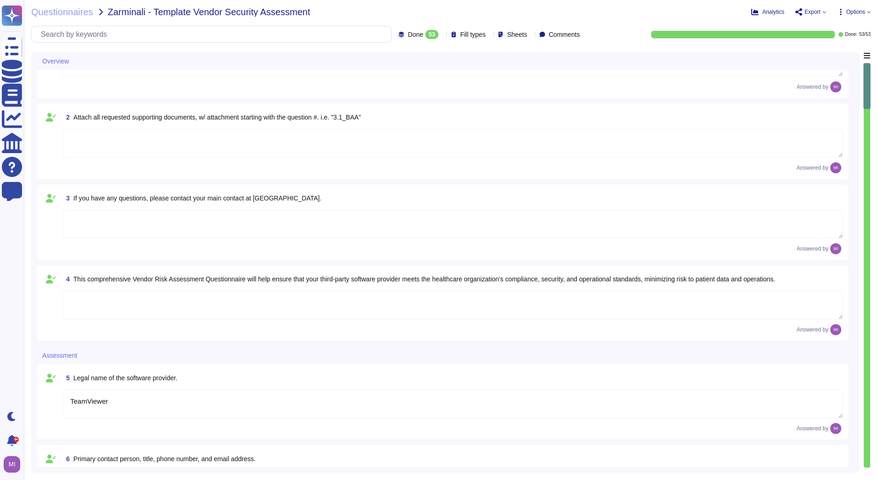
type textarea "Primary software used to provide TeamViewer Engage, TeamViewer Classroom, Inter…"
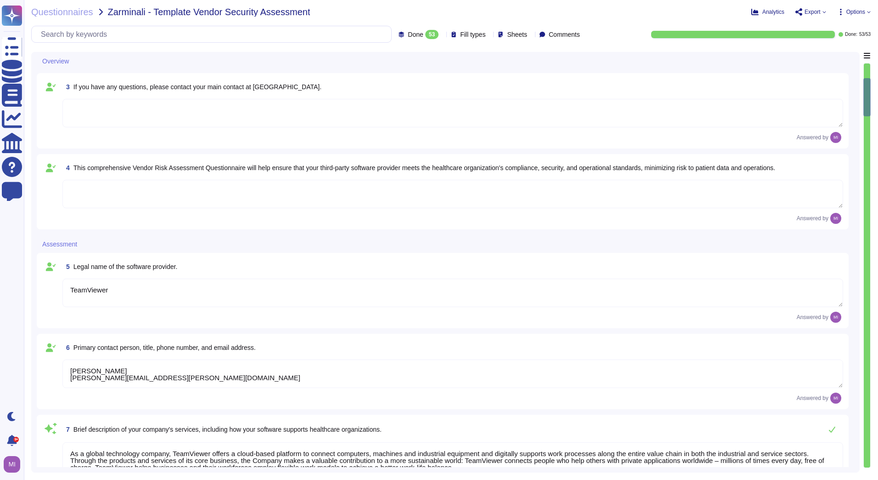
type textarea "For more information, please have a look at TeamViewer's subprocesor list ([URL…"
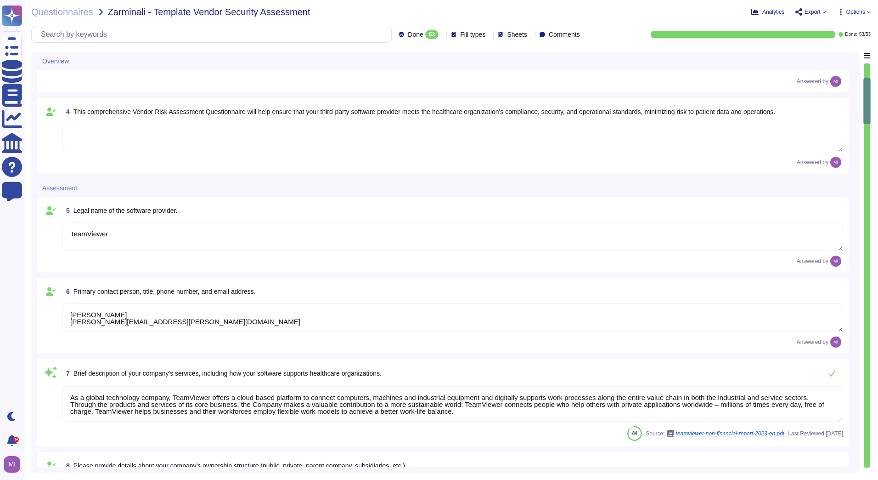
type textarea "TeamViewer is a SaaS solution reachable 24/7/365. Uptime guarantee and response…"
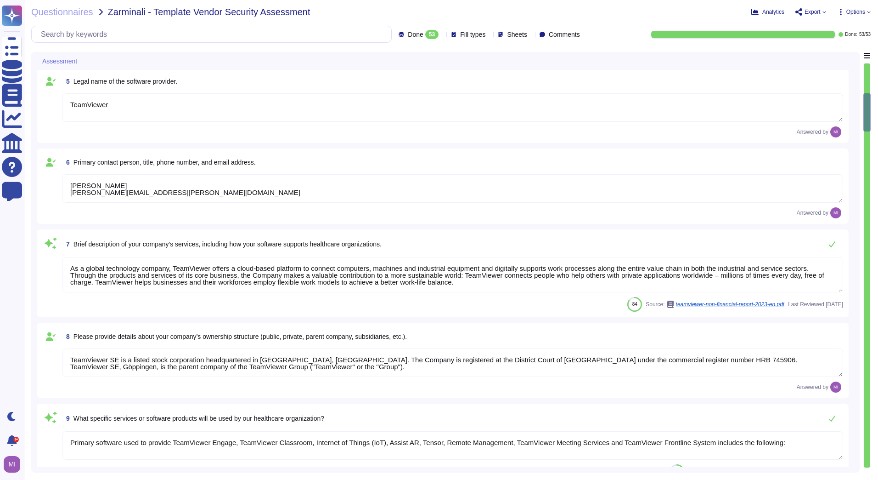
type textarea "Incidents or abnormalities should be addressed to TeamViewer IT Security withou…"
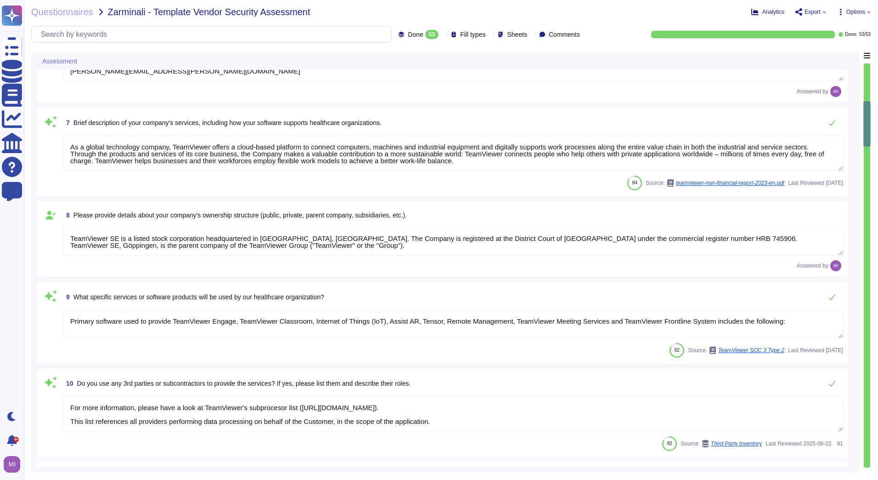
type textarea "The data protection principles are documented and implemented as stated in the …"
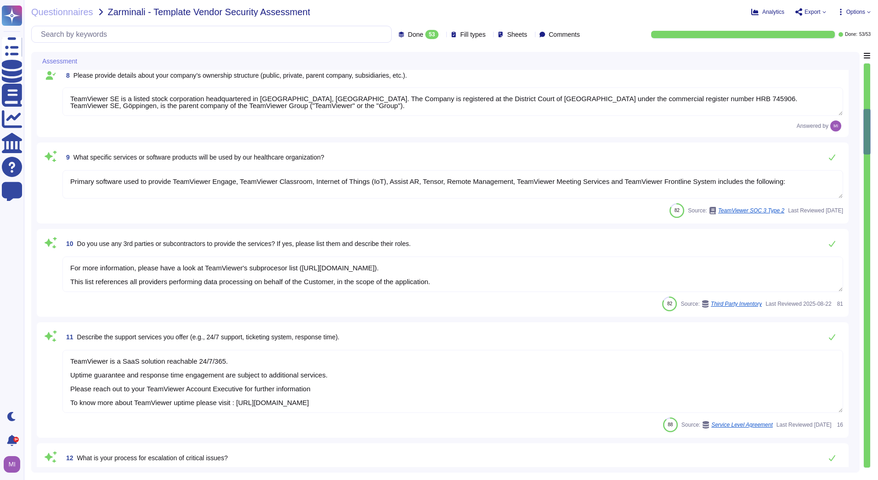
scroll to position [597, 0]
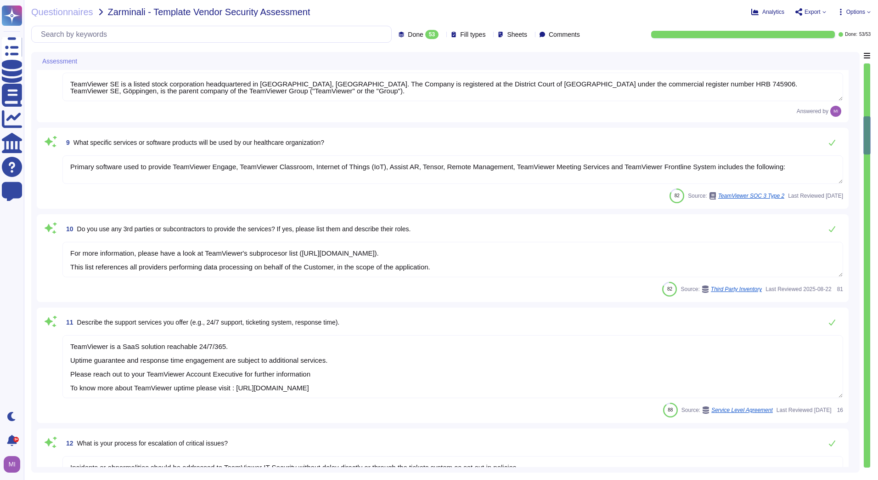
drag, startPoint x: 173, startPoint y: 168, endPoint x: 413, endPoint y: 172, distance: 239.4
click at [413, 172] on textarea "Primary software used to provide TeamViewer Engage, TeamViewer Classroom, Inter…" at bounding box center [452, 169] width 781 height 28
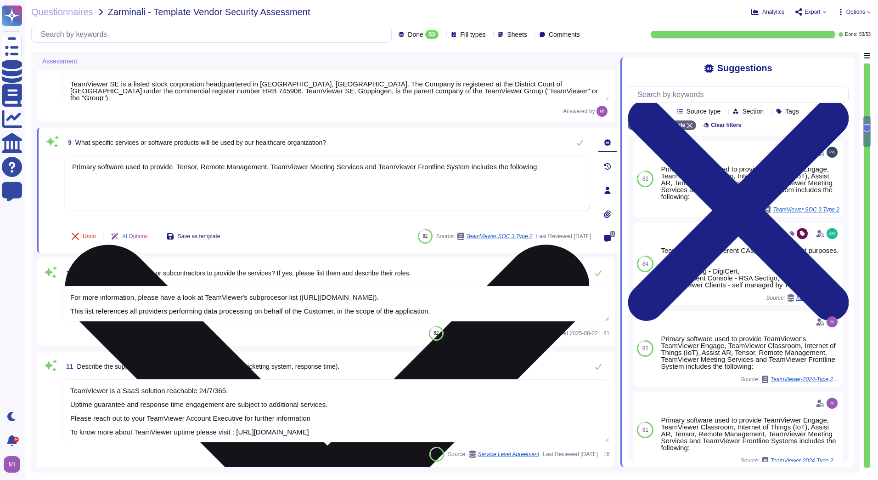
click at [531, 164] on textarea "Primary software used to provide Tensor, Remote Management, TeamViewer Meeting …" at bounding box center [327, 182] width 527 height 55
drag, startPoint x: 536, startPoint y: 165, endPoint x: 270, endPoint y: 171, distance: 266.5
click at [270, 171] on textarea "Primary software used to provide Tensor, Remote Management, TeamViewer Meeting …" at bounding box center [327, 182] width 527 height 55
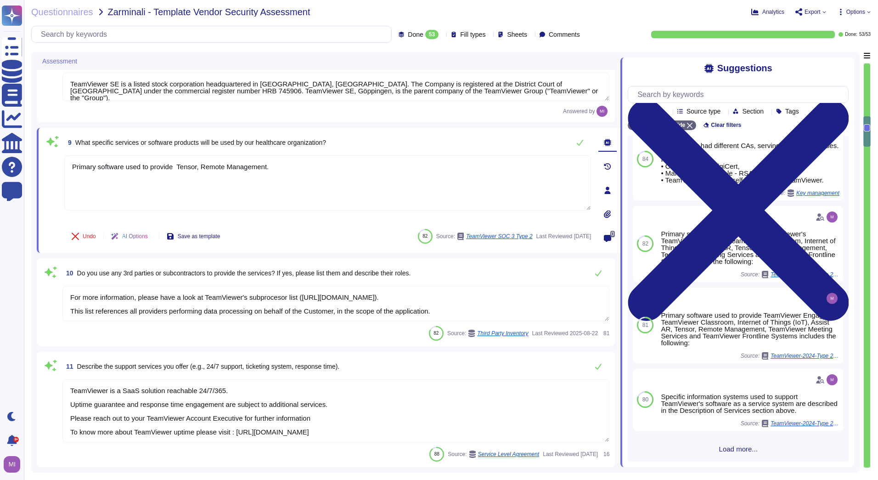
scroll to position [113, 0]
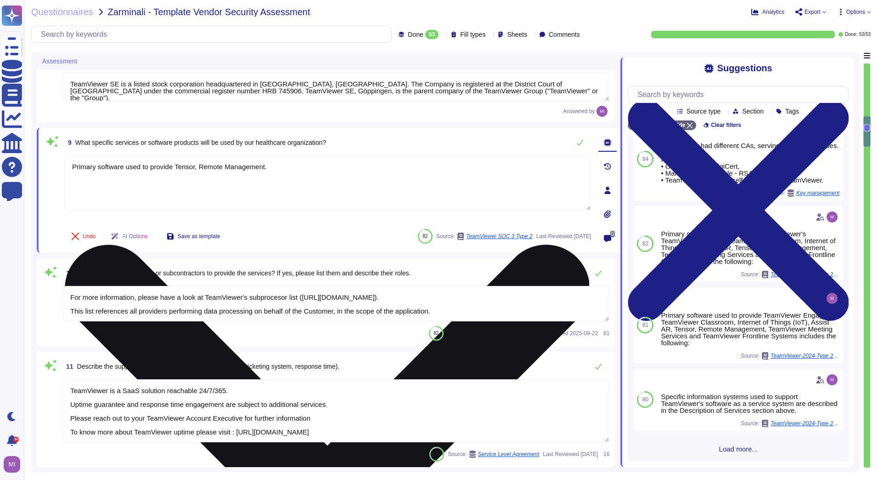
click at [274, 167] on textarea "Primary software used to provide Tensor, Remote Management." at bounding box center [327, 182] width 527 height 55
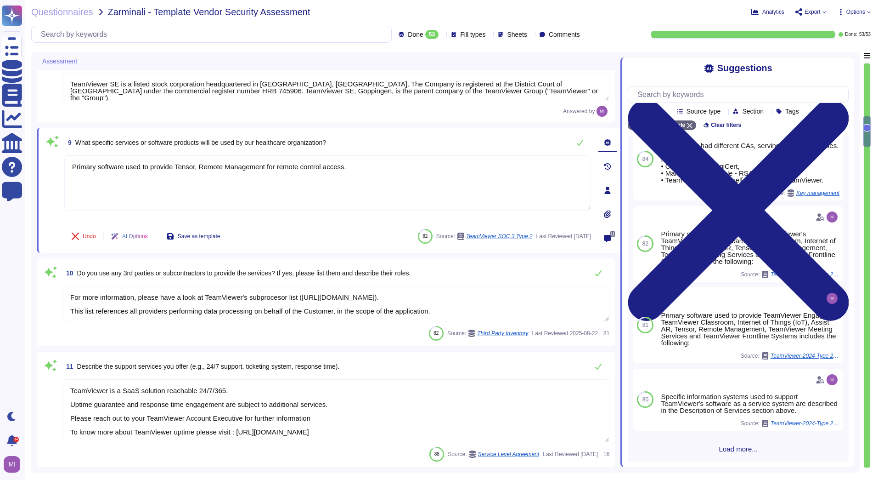
type textarea "Primary software used to provide Tensor, Remote Management for remote control a…"
click at [49, 308] on span at bounding box center [50, 304] width 17 height 36
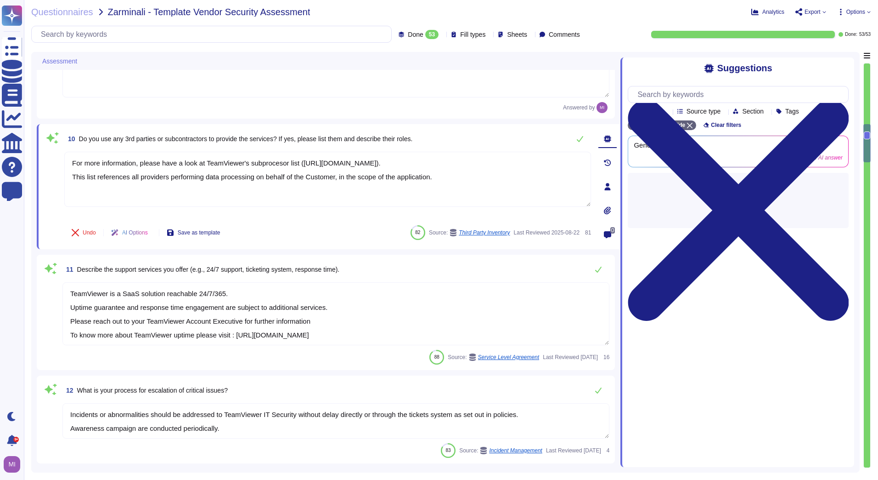
scroll to position [735, 0]
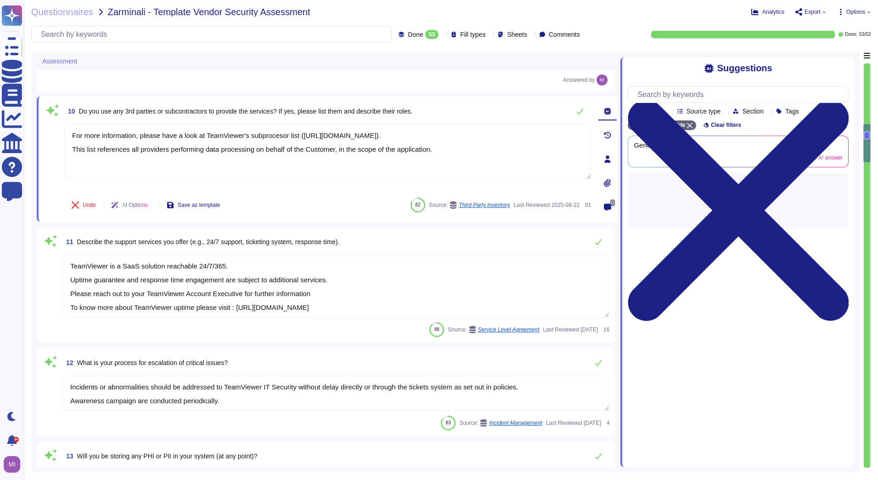
click at [50, 308] on span at bounding box center [50, 286] width 17 height 64
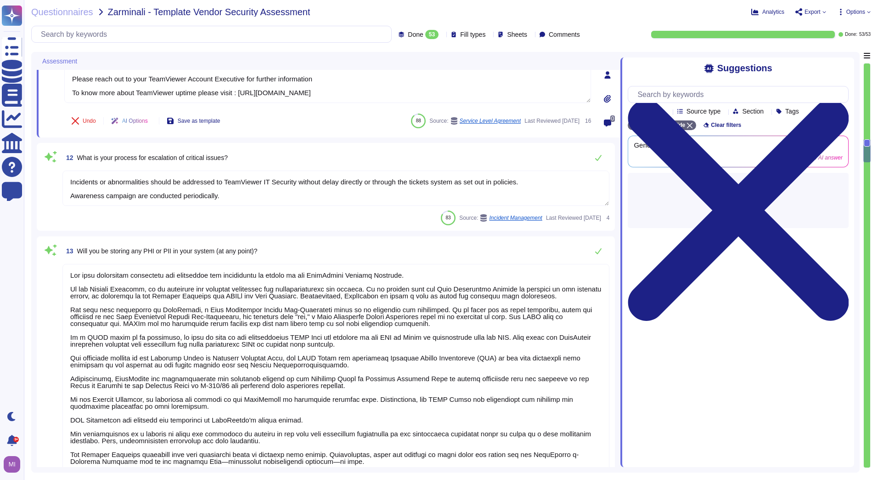
scroll to position [919, 0]
type textarea "TeamViewer owns several certifications which includes but does not limit to: • …"
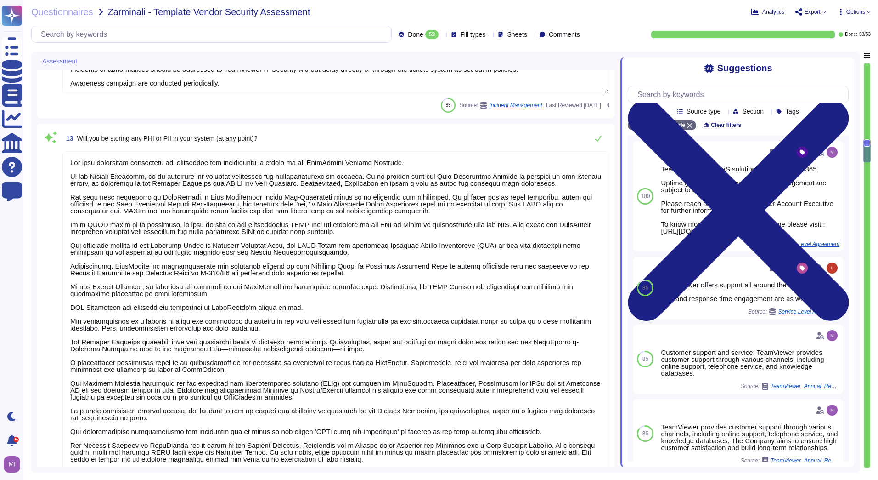
scroll to position [1011, 0]
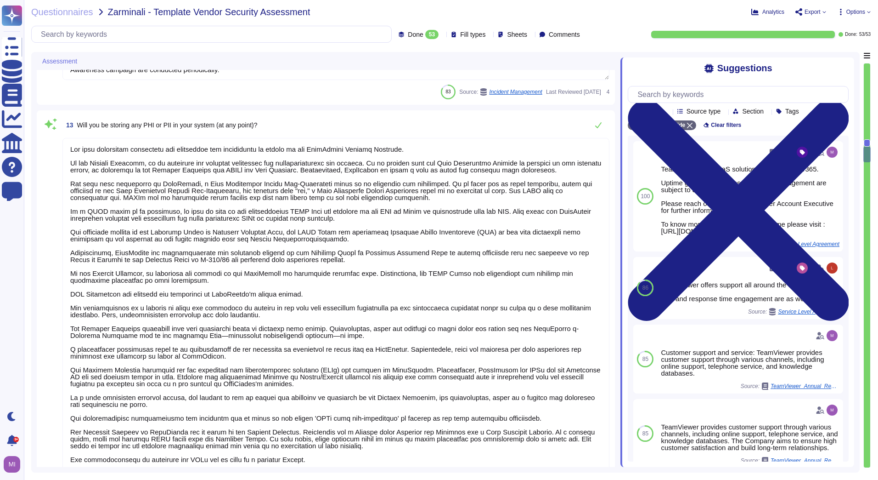
type textarea "TeamViewer does have a Business Continuity Plan and as well a Disaster Recovery…"
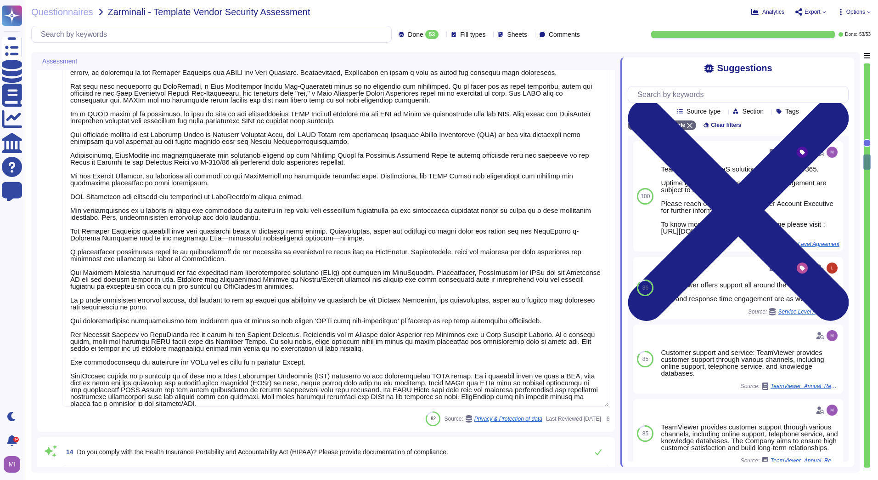
type textarea "TeamViewer owns several certifications which includes but does not limit to: • …"
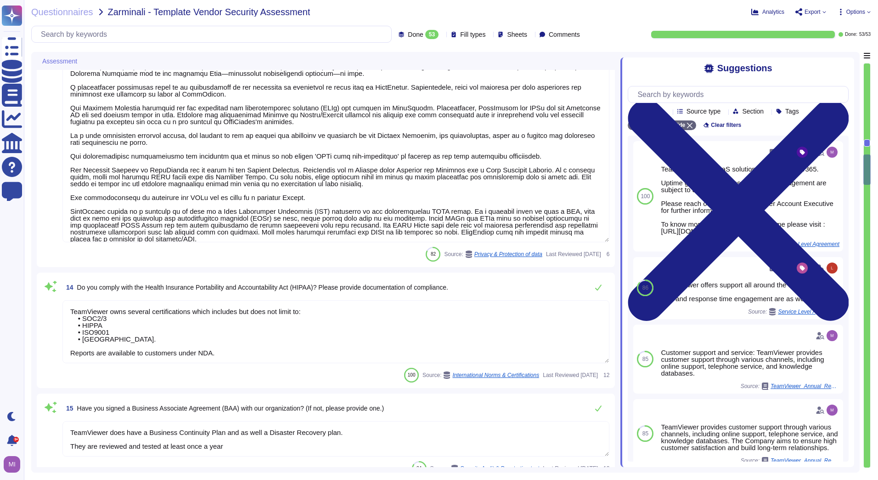
scroll to position [1286, 0]
type textarea "As a software company based in [GEOGRAPHIC_DATA], TeamViewer is legally require…"
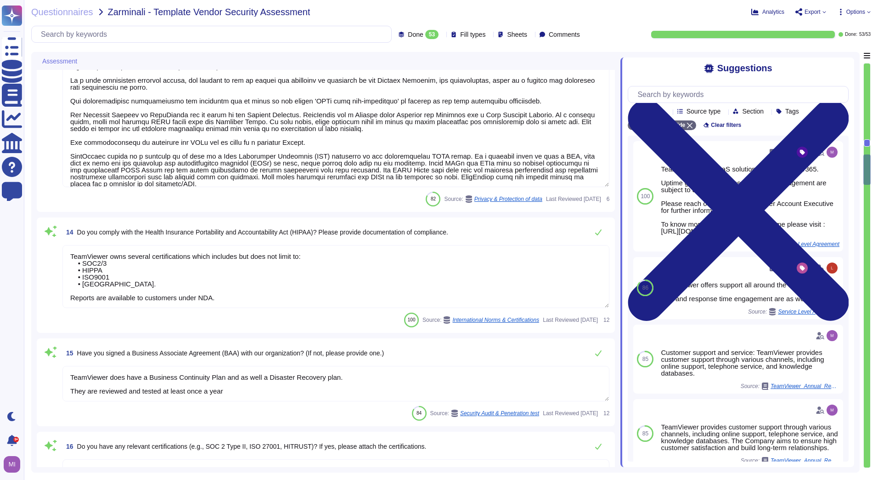
type textarea "TeamViewer works with independent security auditor companies, penetration tests…"
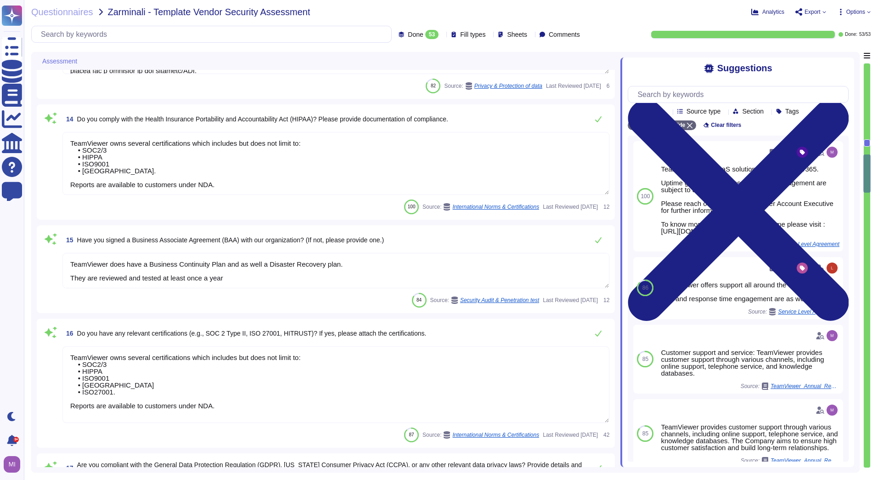
scroll to position [1, 0]
drag, startPoint x: 224, startPoint y: 285, endPoint x: 70, endPoint y: 272, distance: 154.8
click at [70, 272] on textarea "TeamViewer does have a Business Continuity Plan and as well a Disaster Recovery…" at bounding box center [335, 270] width 547 height 35
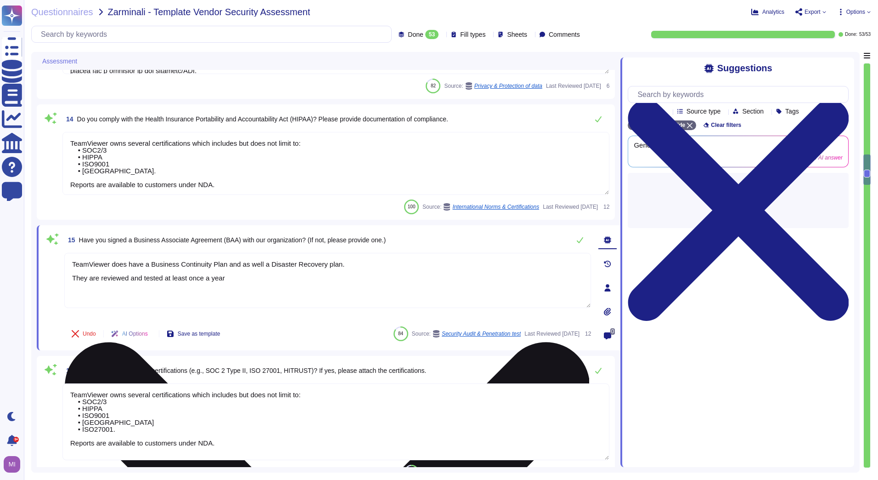
type textarea "TeamViewer works with independent security auditor companies, penetration tests…"
click at [252, 277] on textarea "TeamViewer does have a Business Continuity Plan and as well a Disaster Recovery…" at bounding box center [327, 280] width 527 height 55
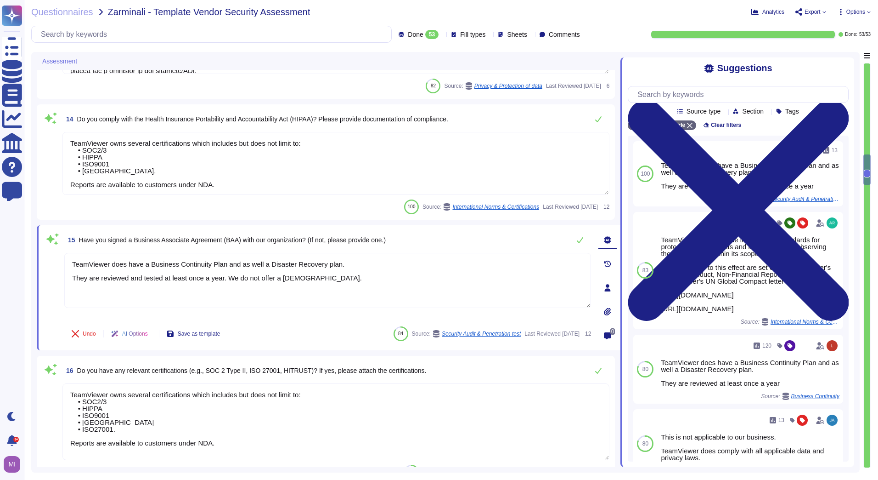
type textarea "TeamViewer does have a Business Continuity Plan and as well a Disaster Recovery…"
click at [38, 358] on div "16 Do you have any relevant certifications (e.g., SOC 2 Type II, ISO 27001, HIT…" at bounding box center [326, 420] width 578 height 129
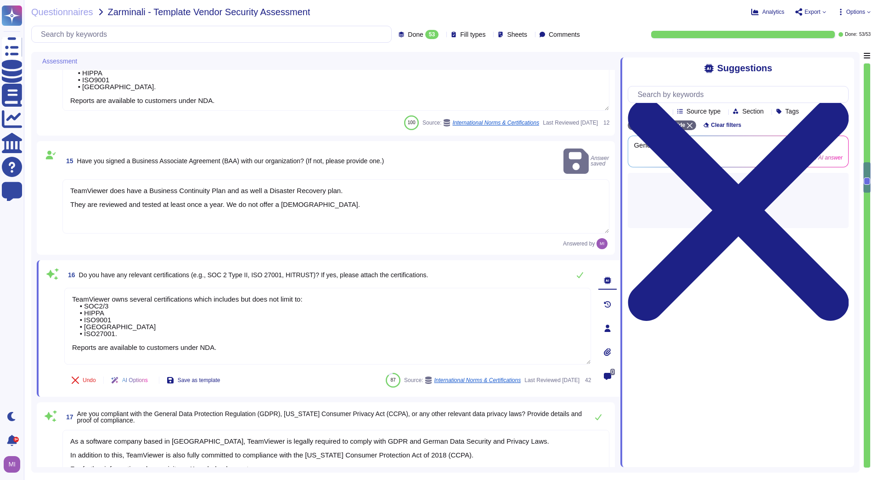
type textarea "A business associate shall, following the discovery of a breach of unsecured pr…"
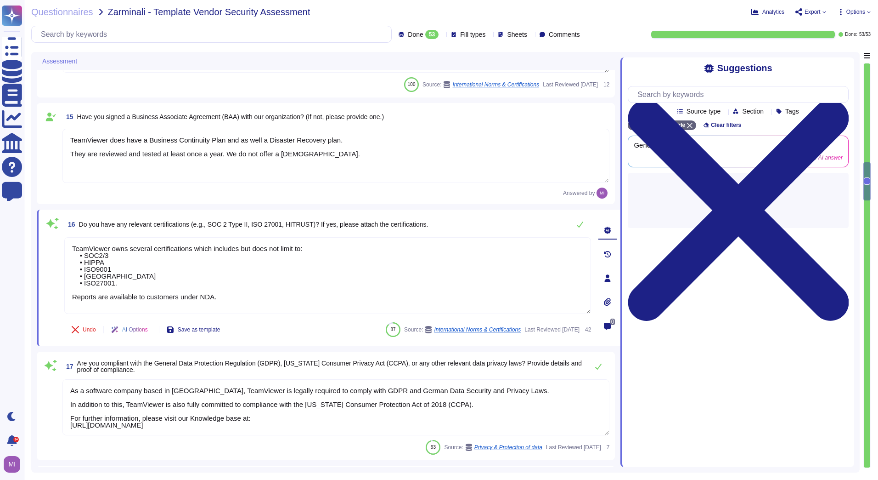
scroll to position [1562, 0]
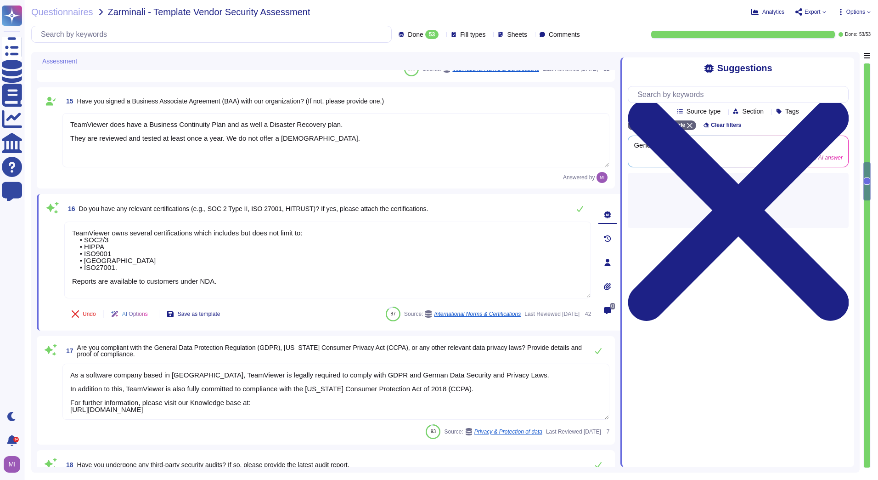
type textarea "TeamViewer communicates updates about service availability through its status p…"
